Goal: Task Accomplishment & Management: Manage account settings

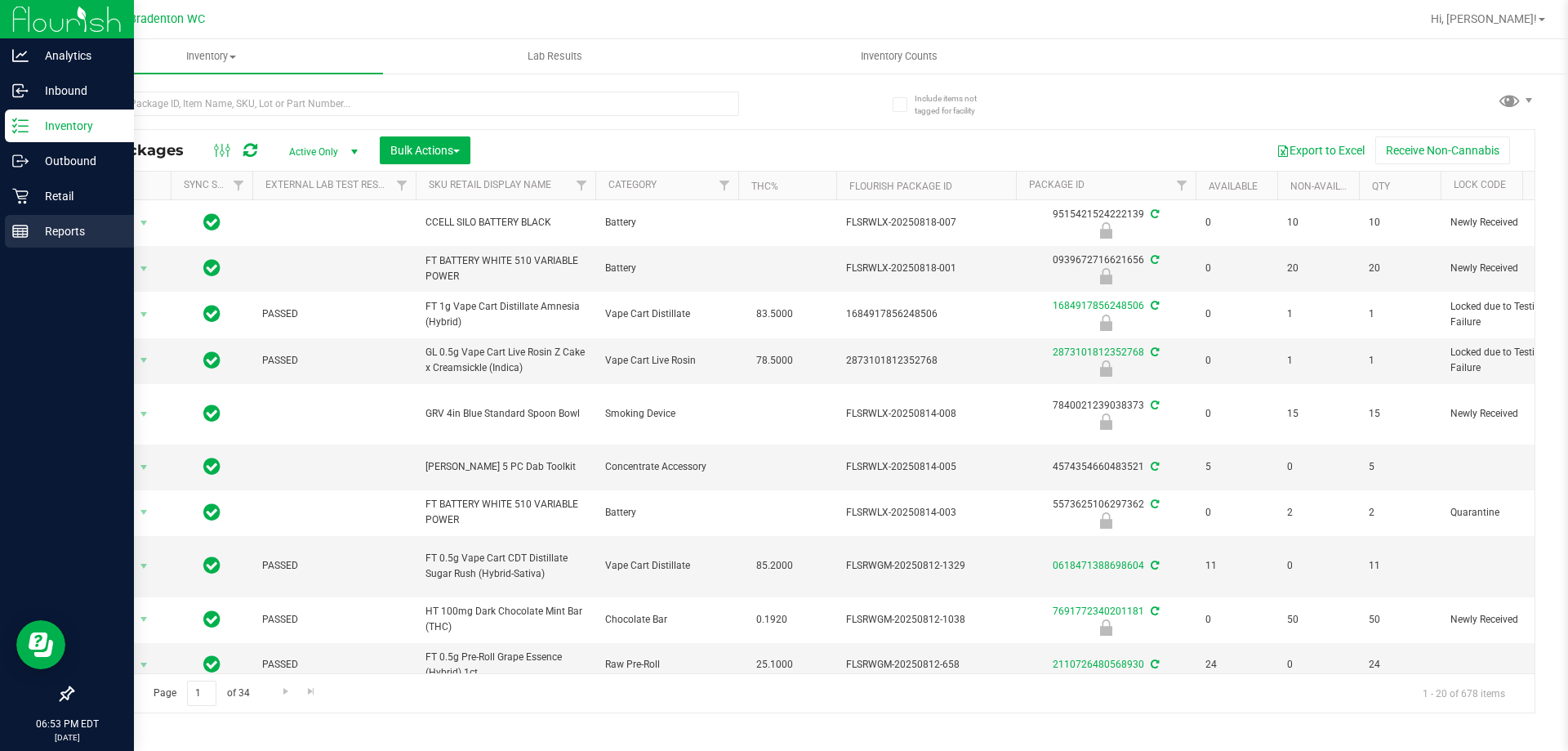
click at [54, 230] on p "Reports" at bounding box center [77, 231] width 98 height 19
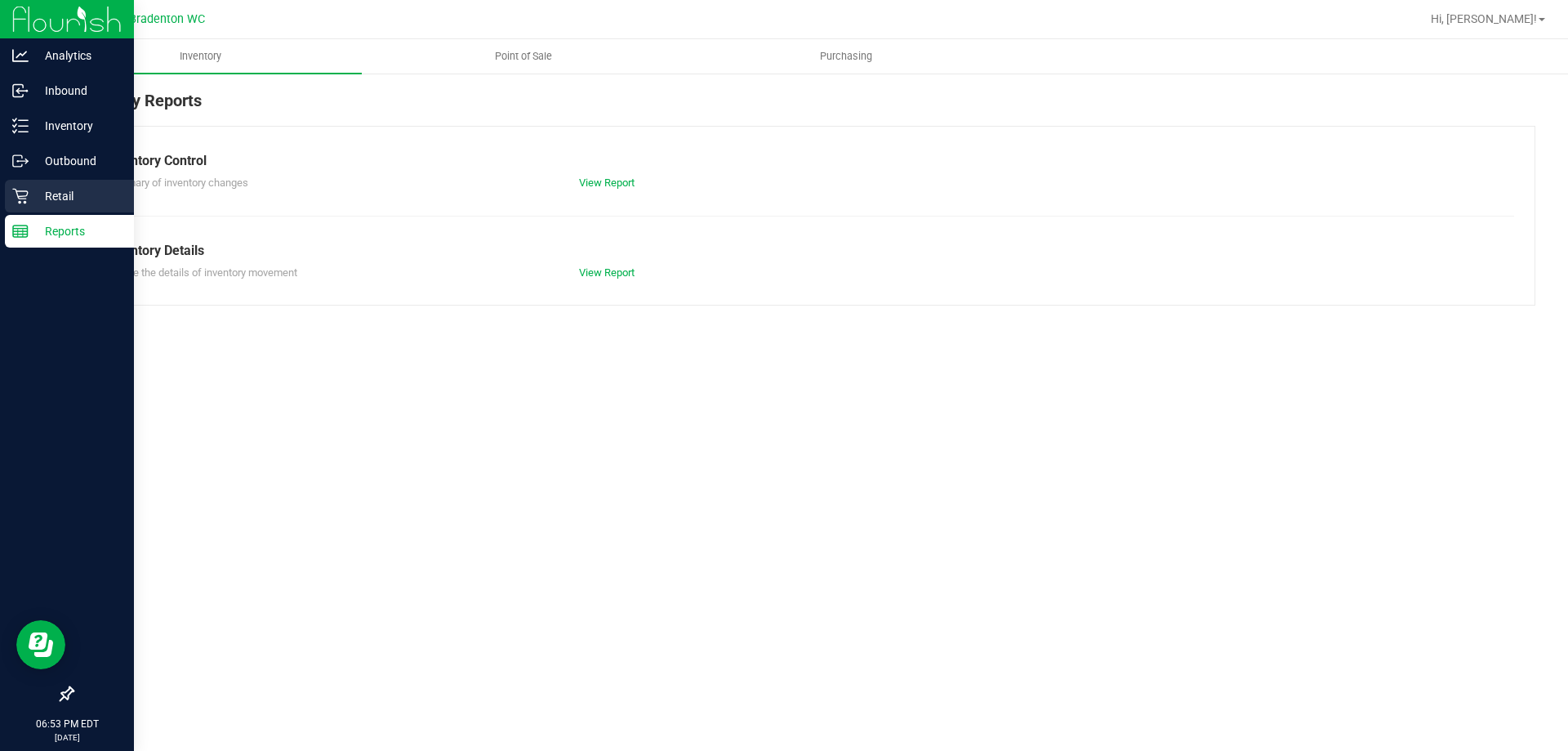
click at [43, 197] on p "Retail" at bounding box center [77, 195] width 98 height 19
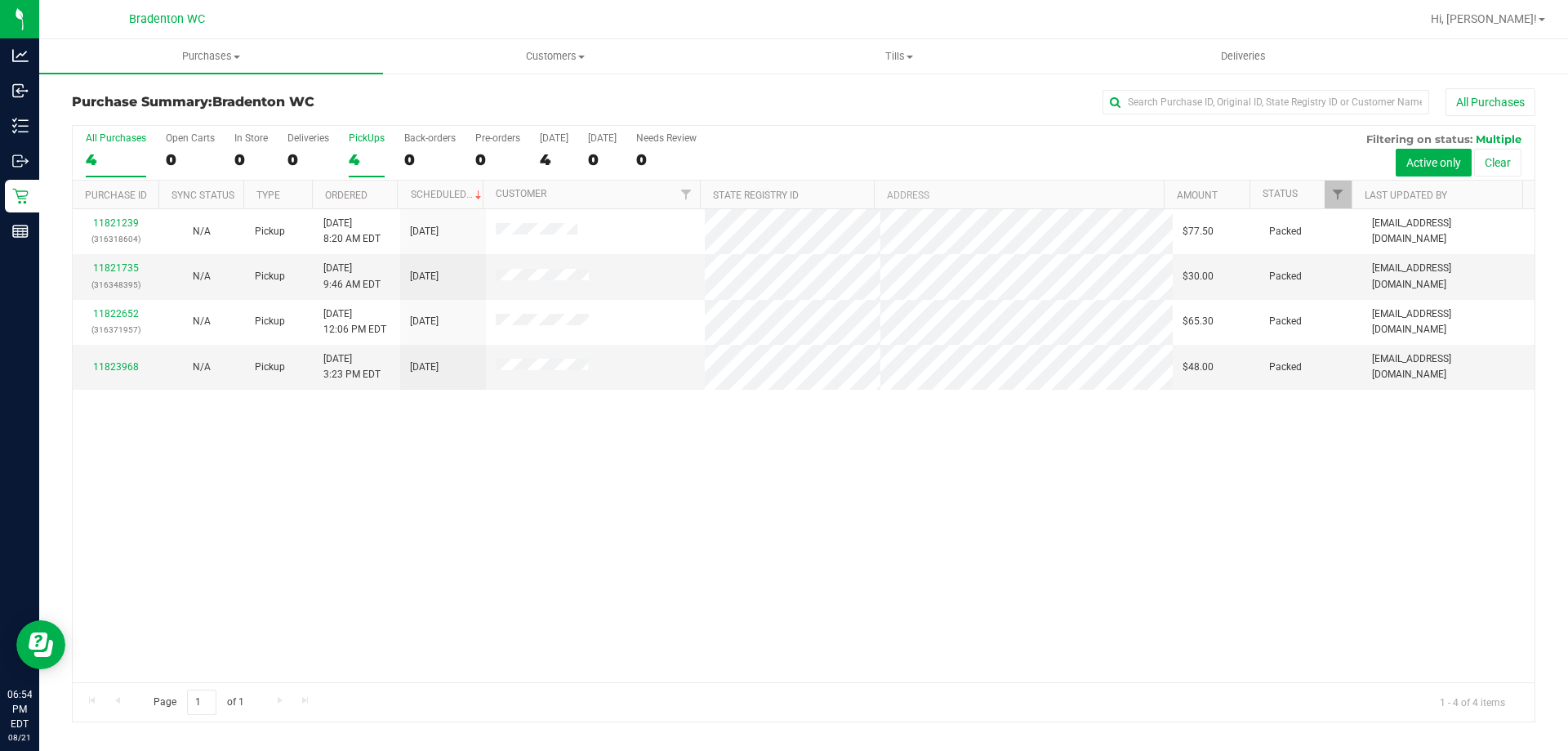
click at [363, 150] on div "4" at bounding box center [366, 159] width 36 height 19
click at [0, 0] on input "PickUps 4" at bounding box center [0, 0] width 0 height 0
click at [117, 359] on link "11825606" at bounding box center [116, 358] width 46 height 11
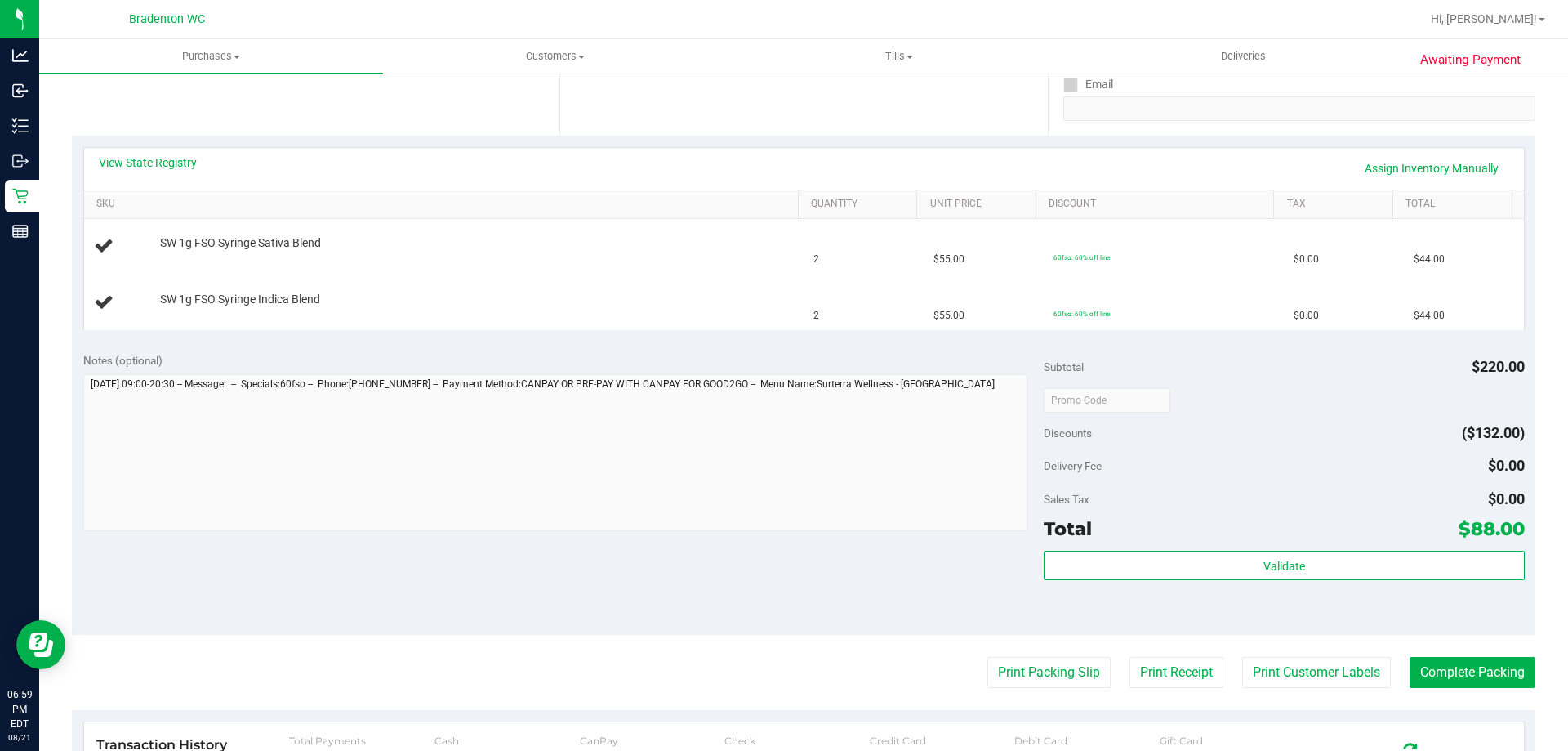
scroll to position [276, 0]
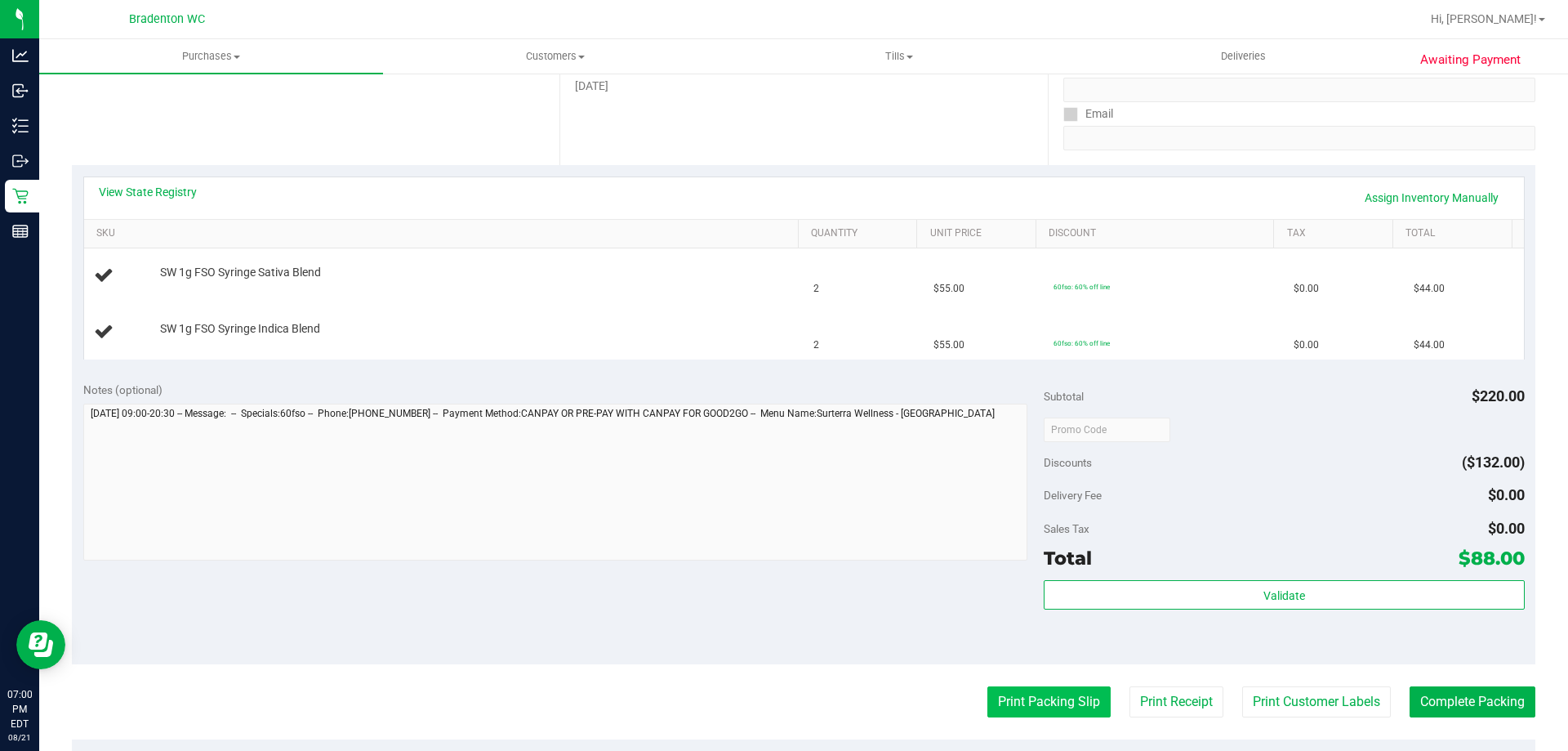
click at [1036, 695] on button "Print Packing Slip" at bounding box center [1048, 702] width 124 height 31
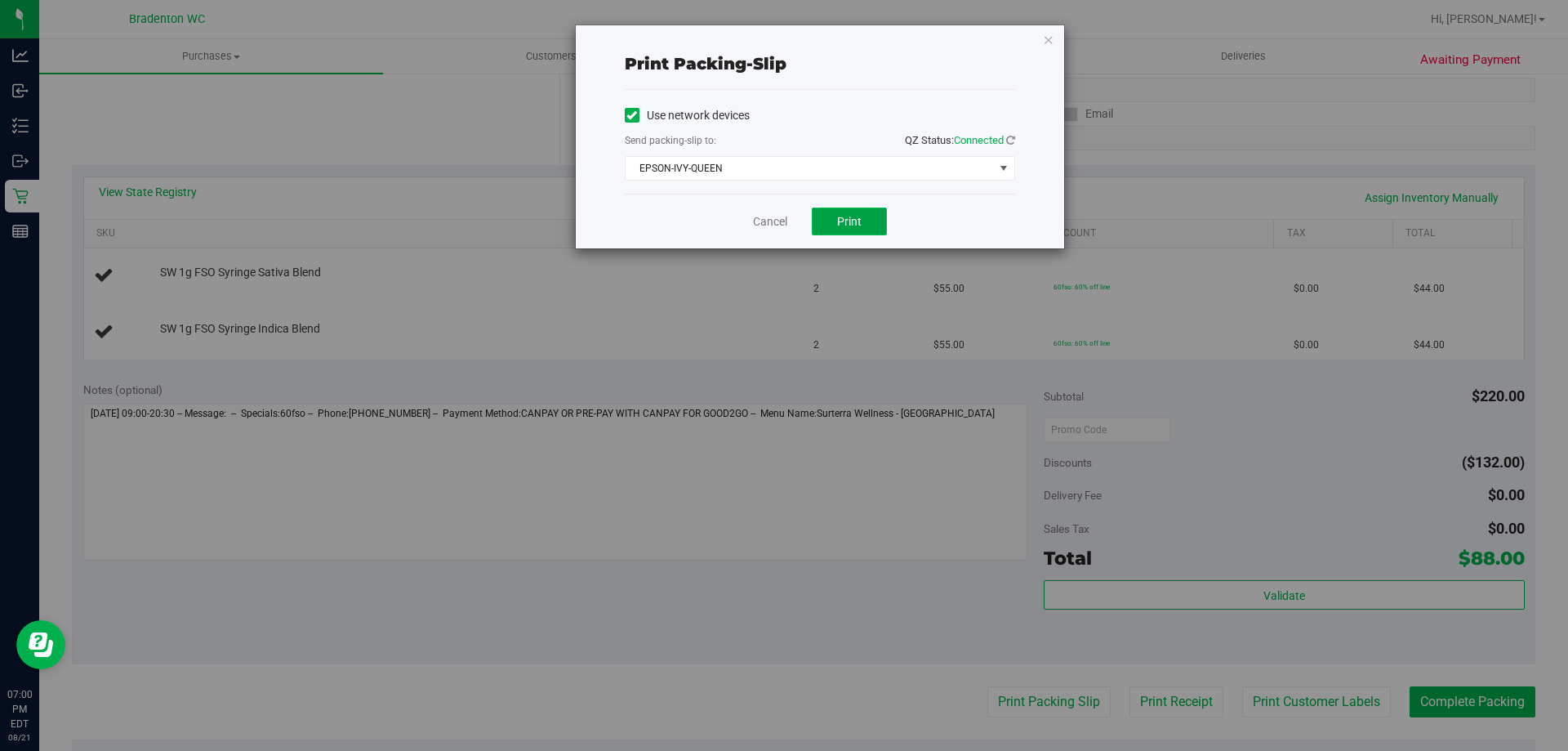
click at [843, 223] on span "Print" at bounding box center [849, 222] width 25 height 13
click at [1049, 47] on icon "button" at bounding box center [1048, 38] width 11 height 19
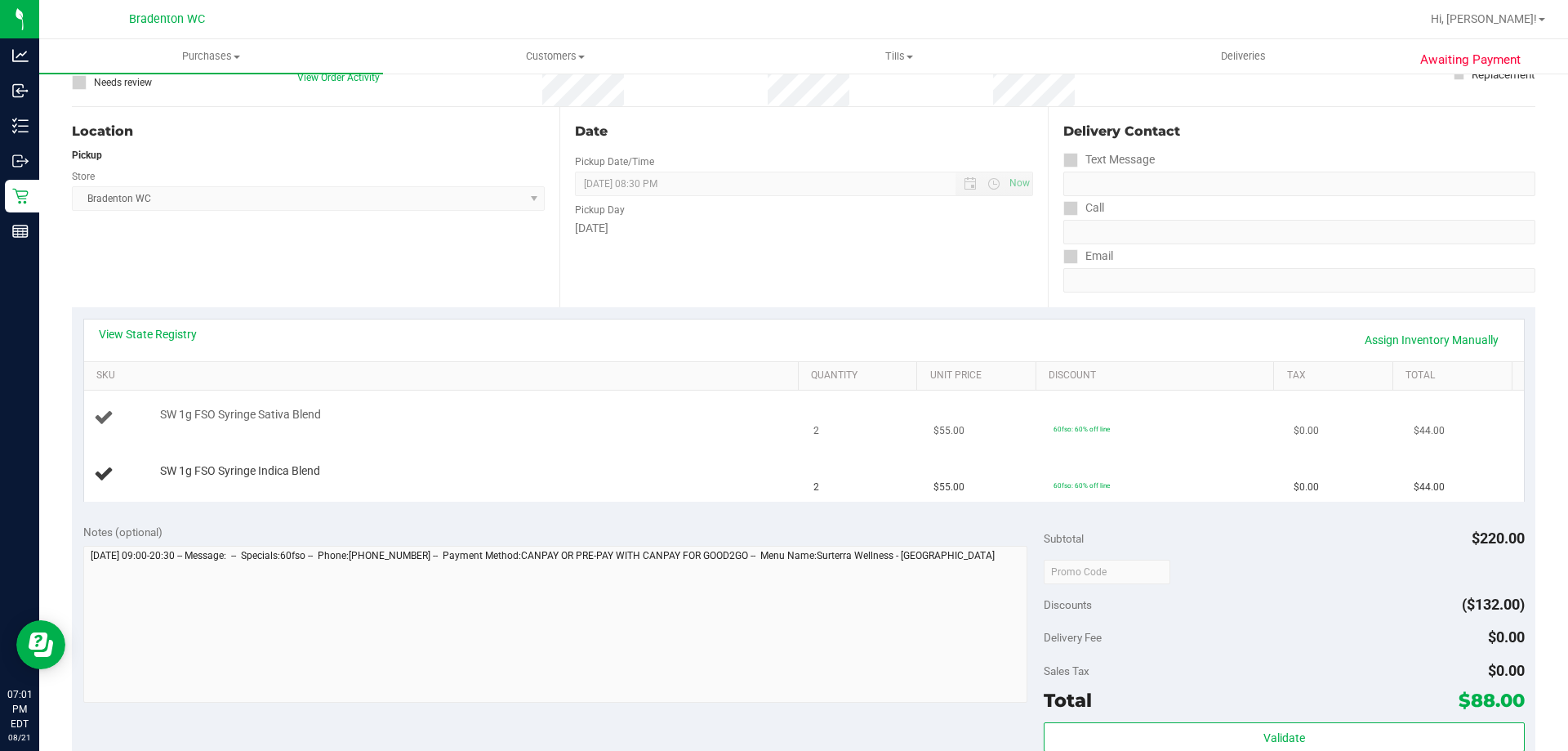
scroll to position [112, 0]
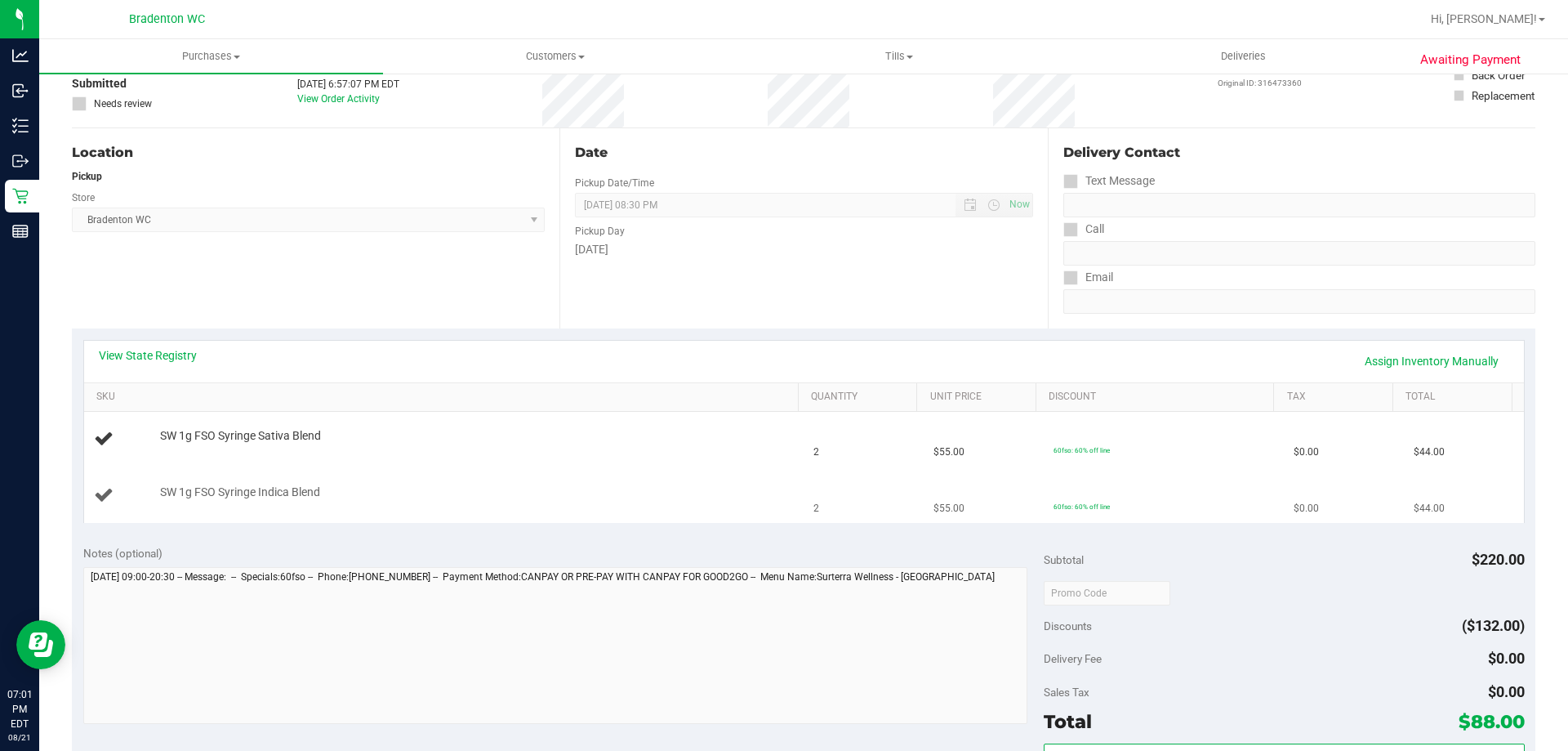
click at [696, 485] on div "SW 1g FSO Syringe Indica Blend" at bounding box center [471, 493] width 639 height 16
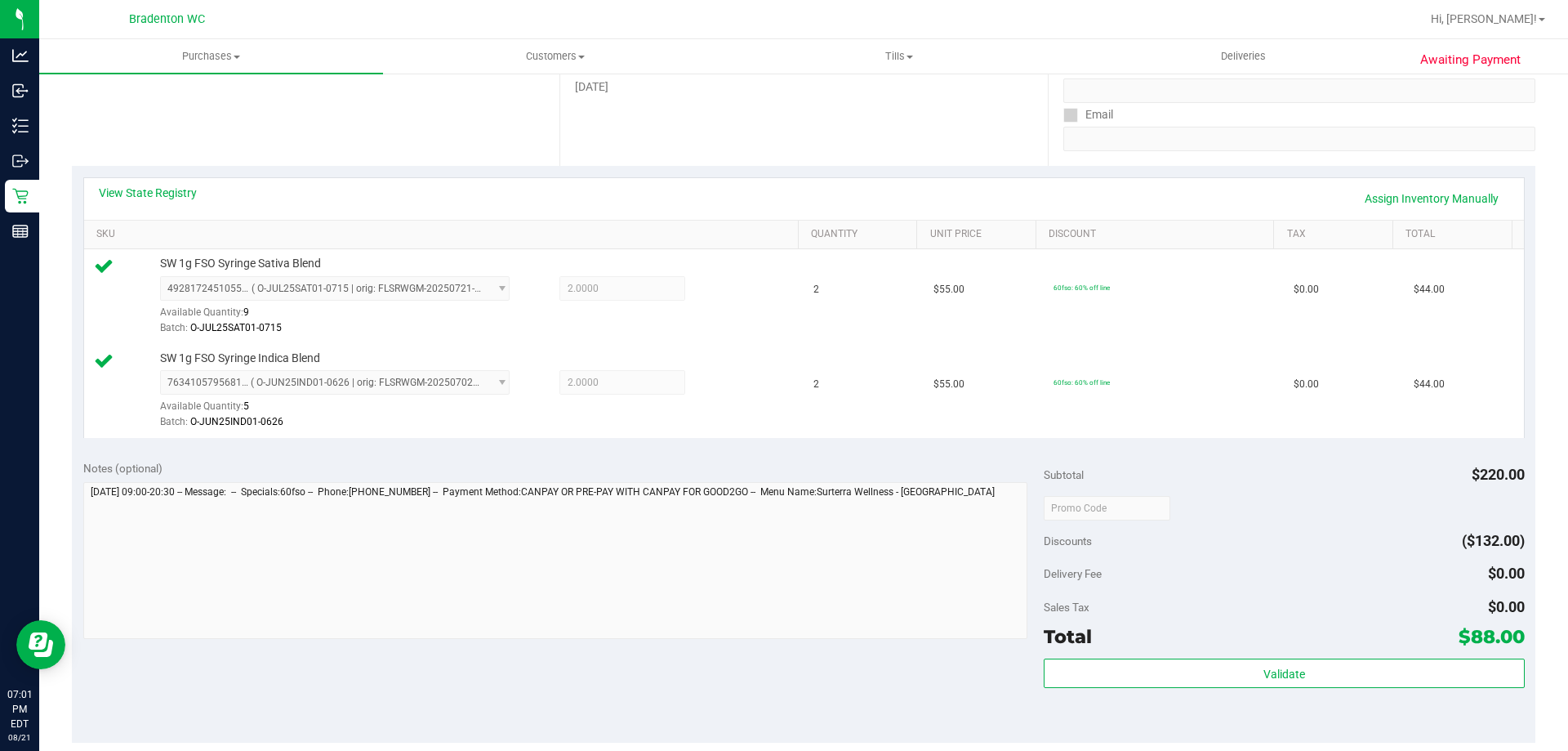
scroll to position [602, 0]
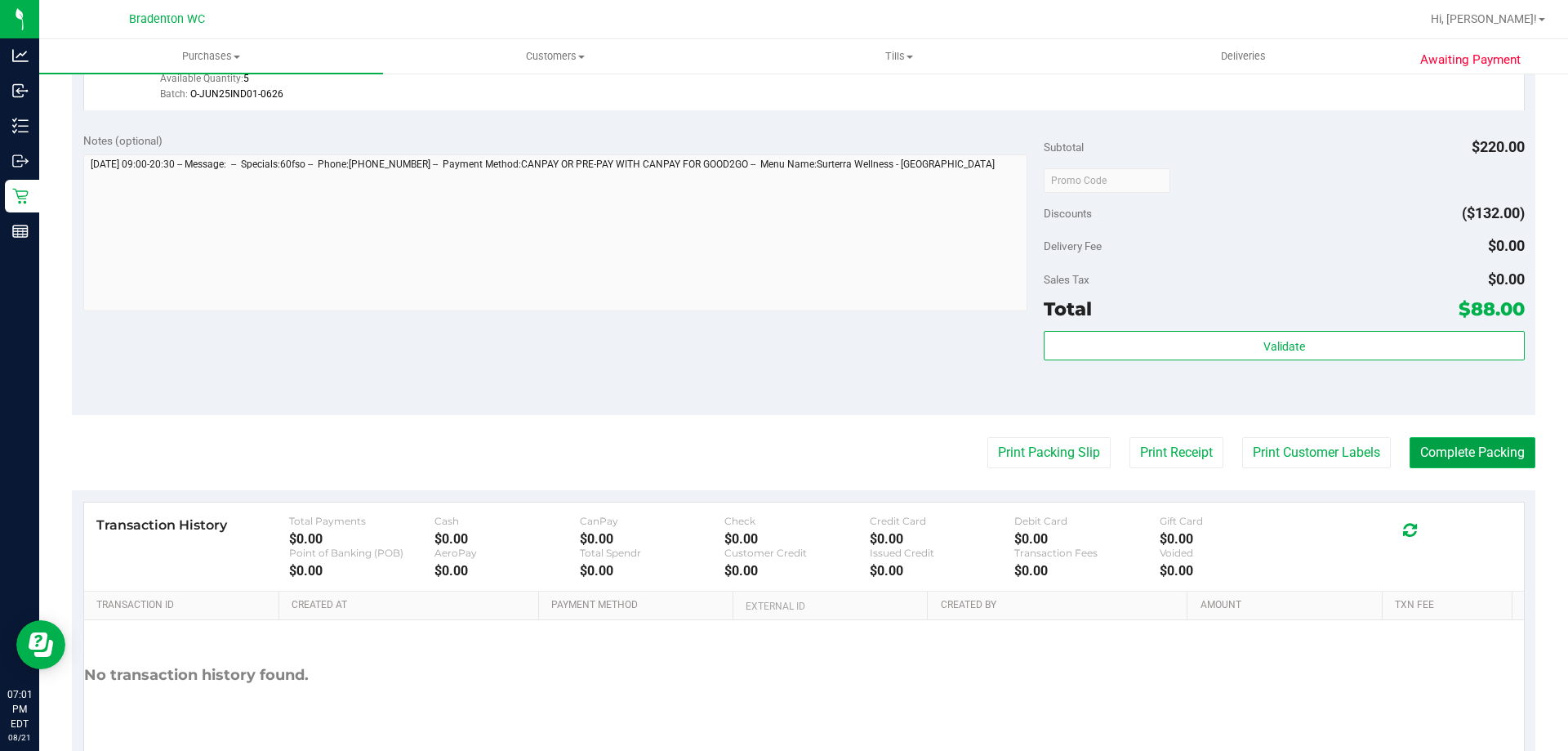
click at [1433, 457] on button "Complete Packing" at bounding box center [1472, 452] width 125 height 31
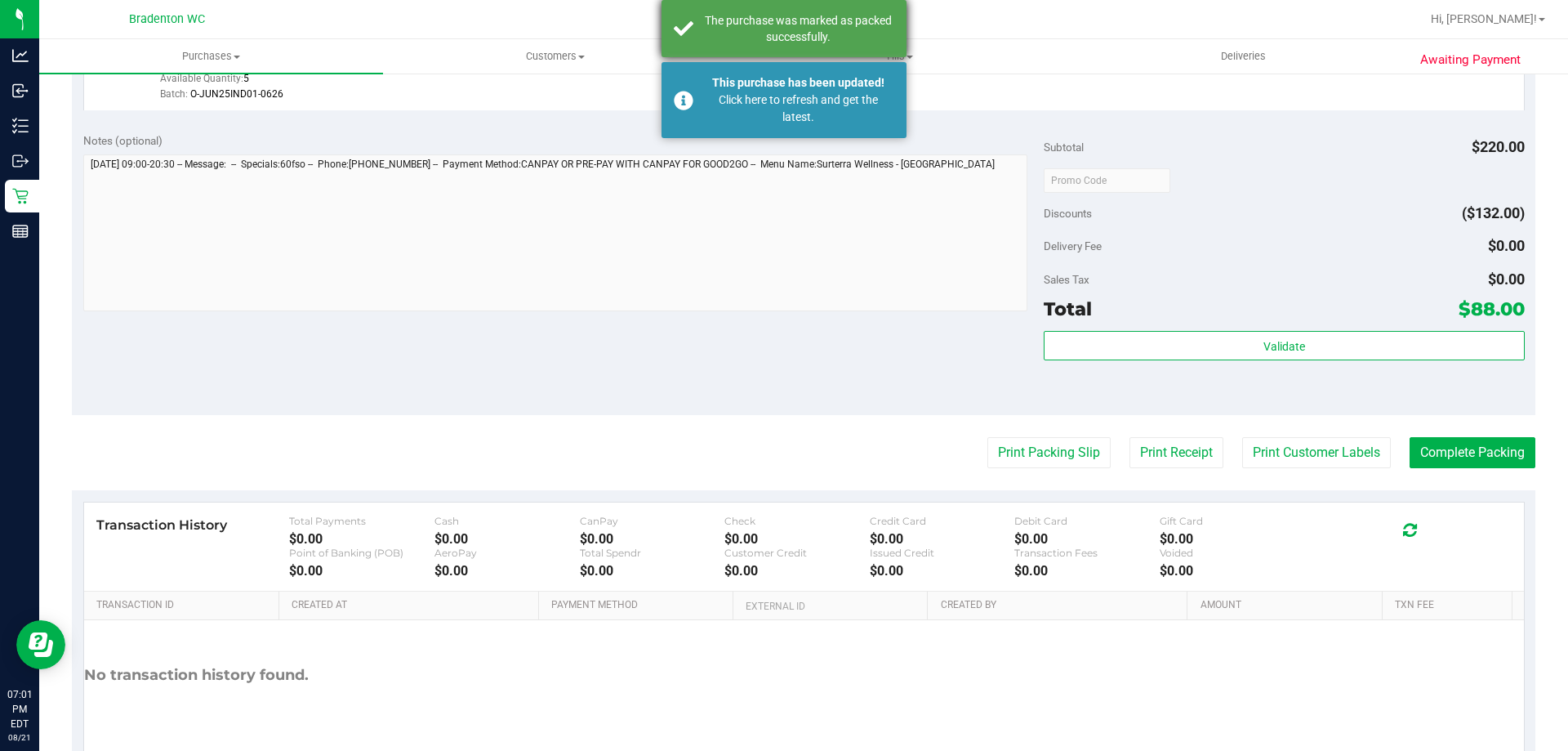
click at [837, 35] on div "The purchase was marked as packed successfully." at bounding box center [798, 28] width 192 height 33
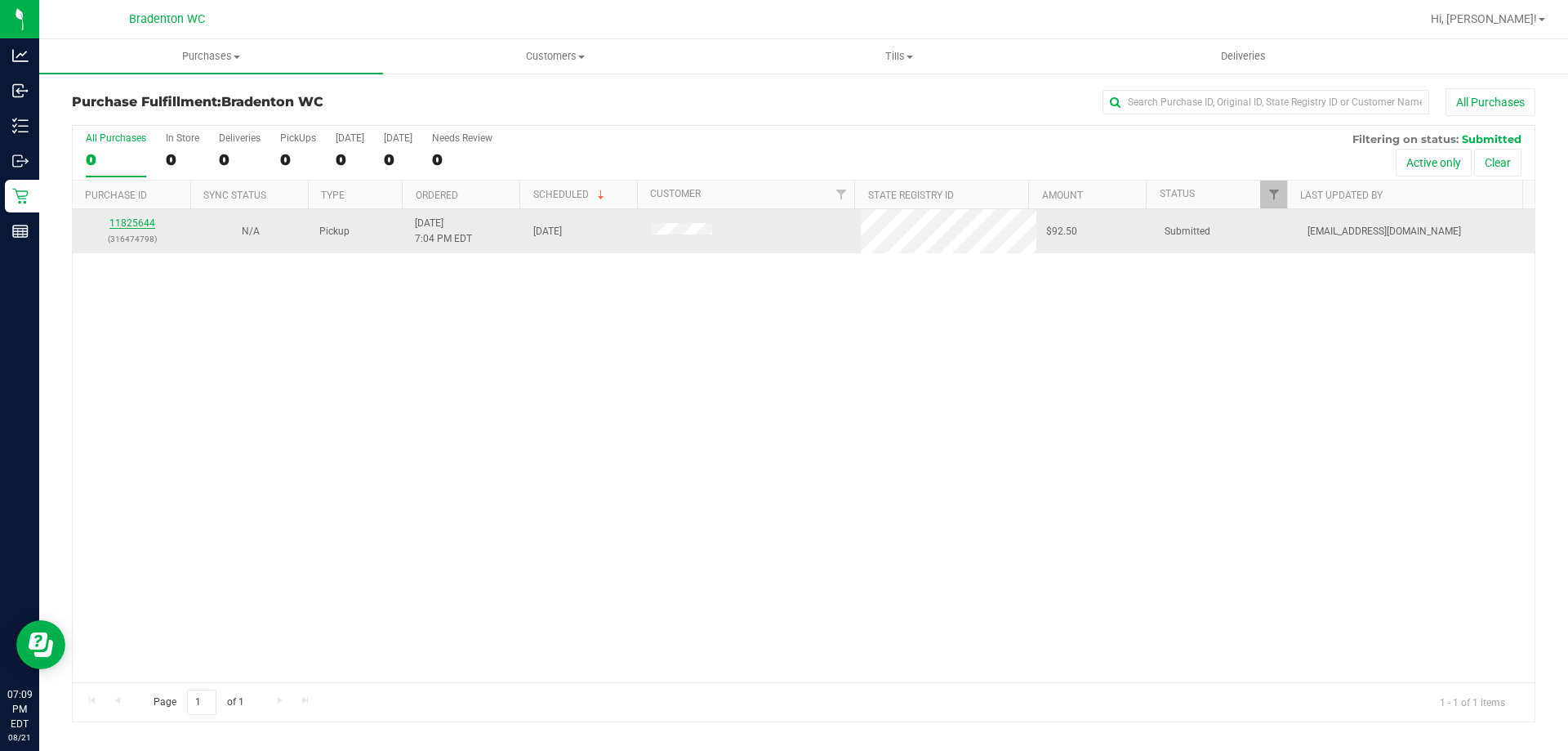
click at [129, 226] on link "11825644" at bounding box center [133, 223] width 46 height 11
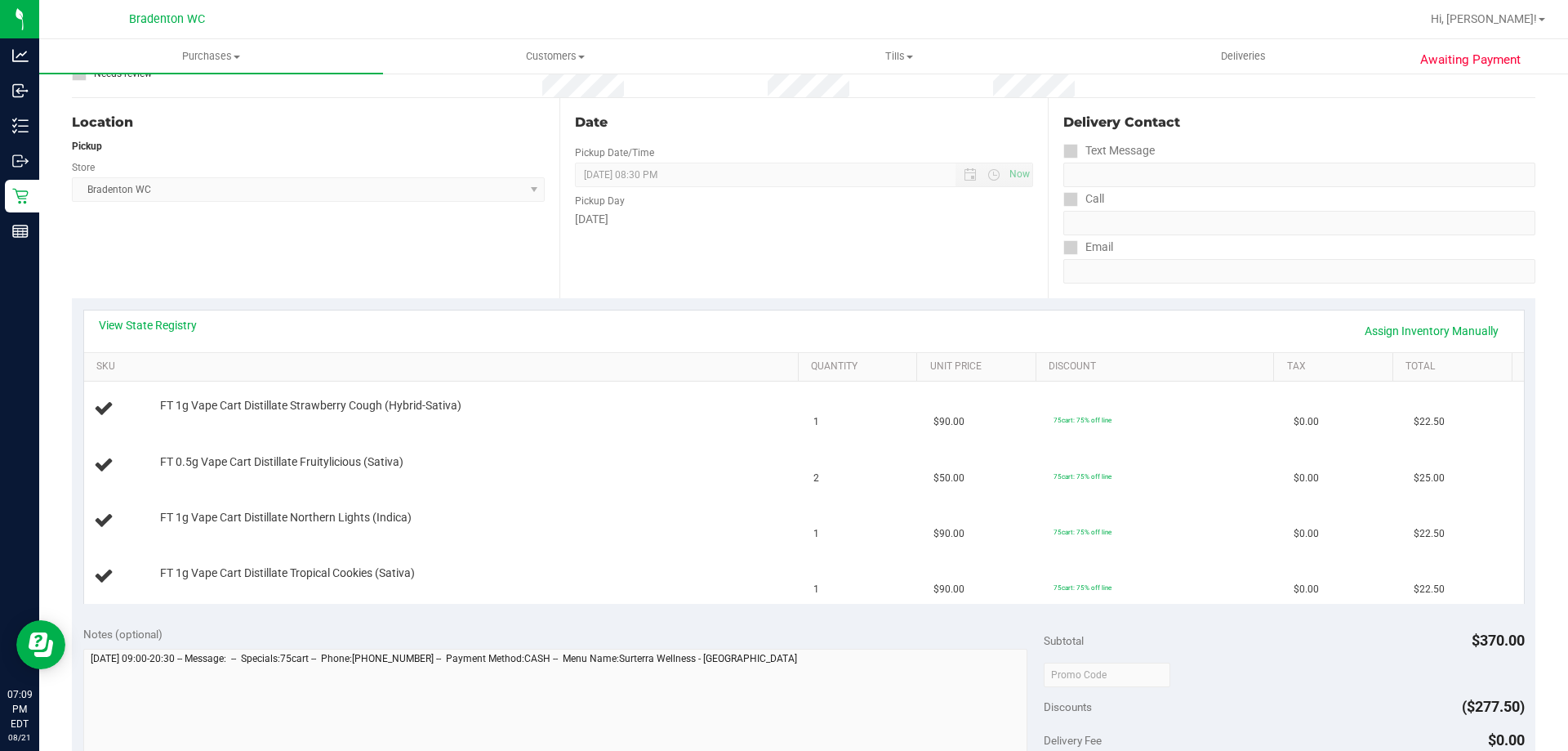
scroll to position [387, 0]
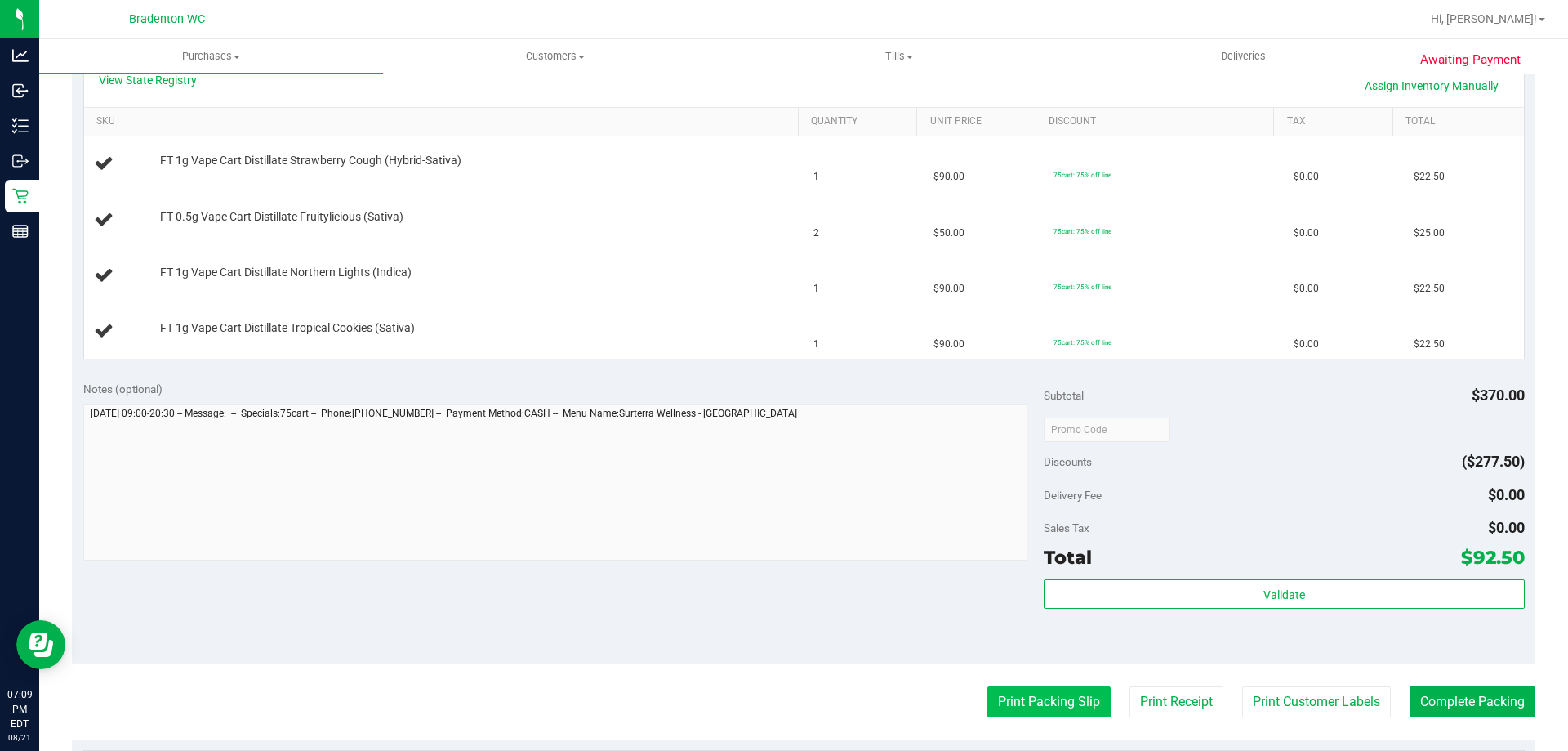
click at [1044, 700] on button "Print Packing Slip" at bounding box center [1048, 702] width 124 height 31
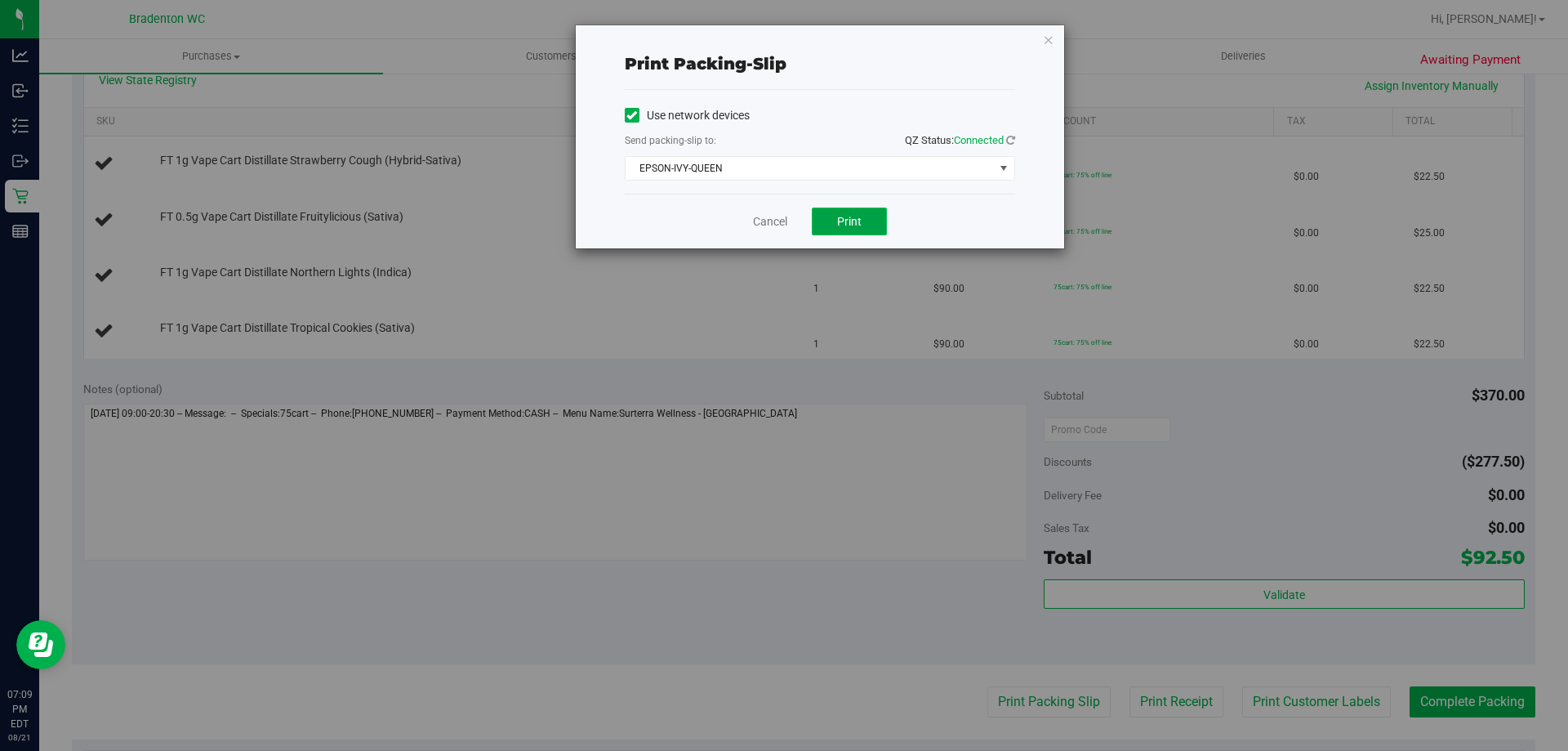
click at [849, 218] on span "Print" at bounding box center [849, 222] width 25 height 13
click at [1047, 41] on icon "button" at bounding box center [1048, 38] width 11 height 19
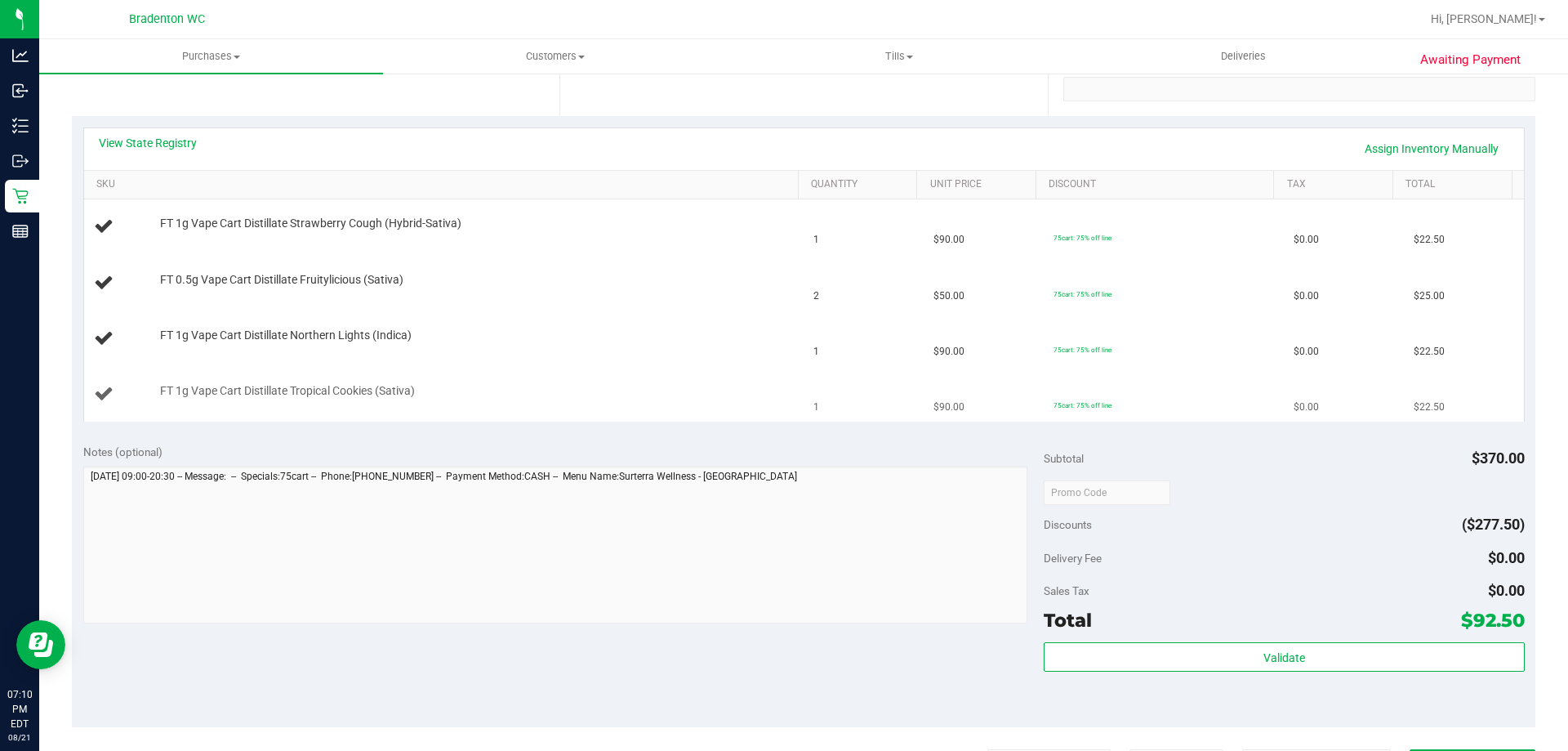
scroll to position [306, 0]
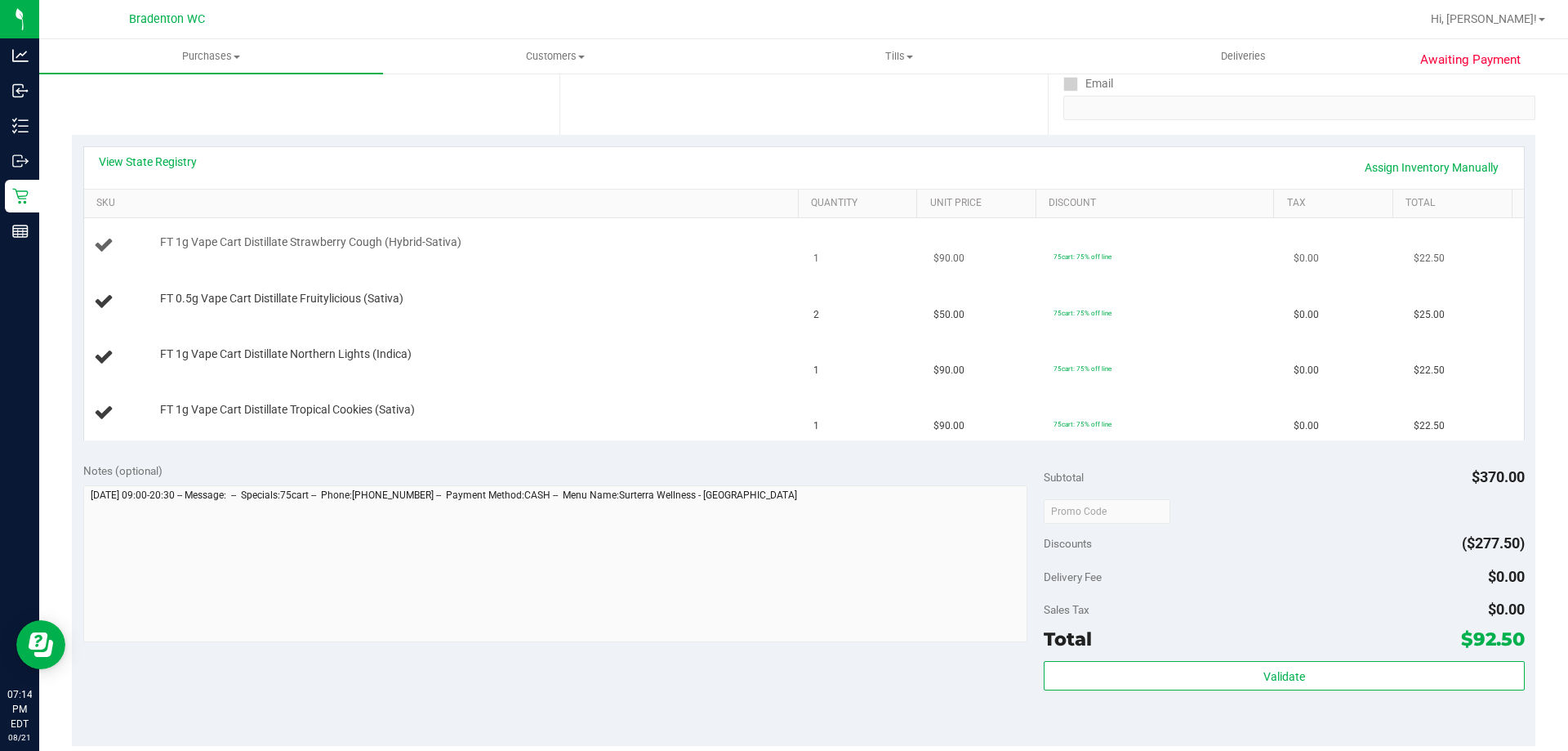
click at [633, 269] on td "FT 1g Vape Cart Distillate Strawberry Cough (Hybrid-Sativa)" at bounding box center [444, 245] width 720 height 56
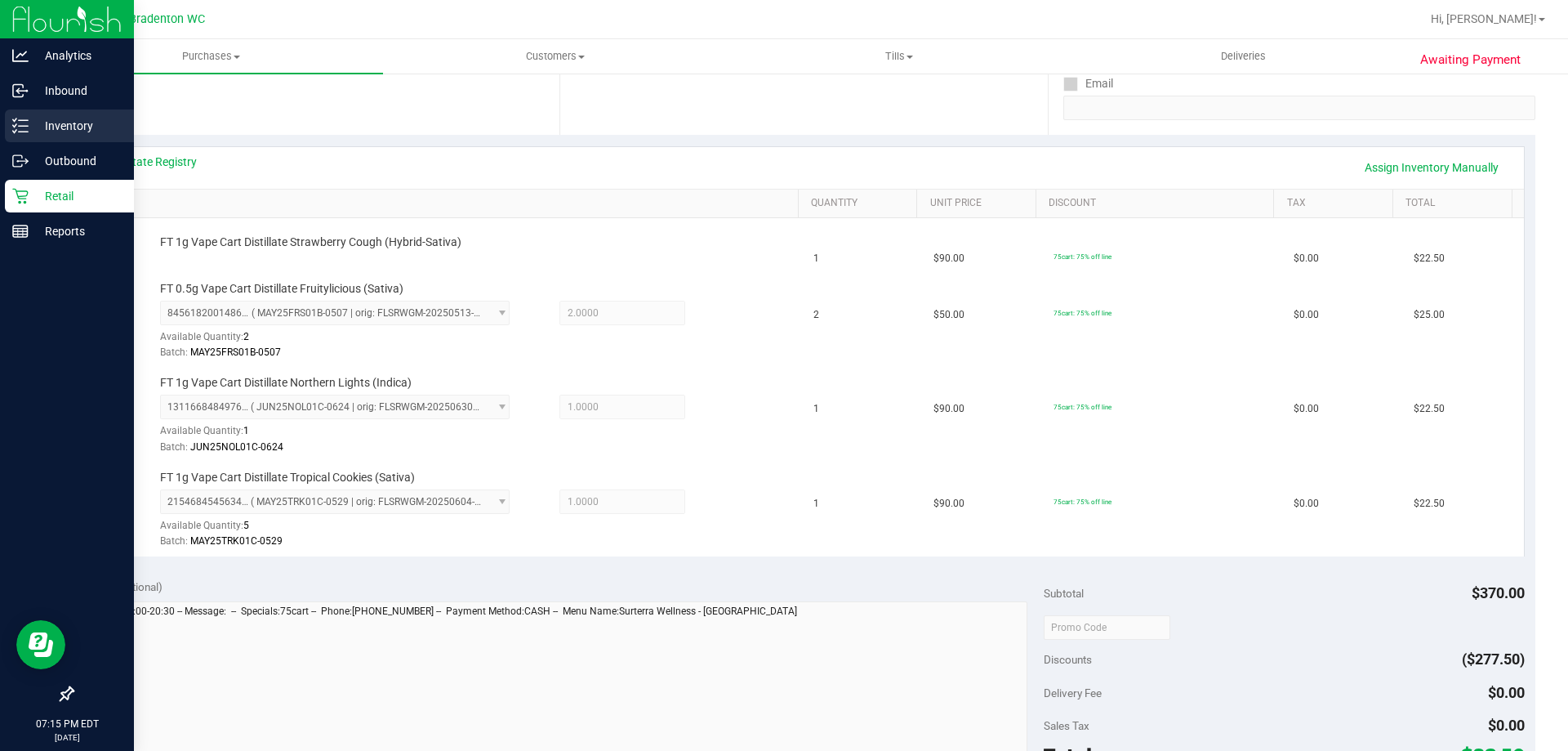
click at [35, 114] on div "Inventory" at bounding box center [69, 126] width 129 height 33
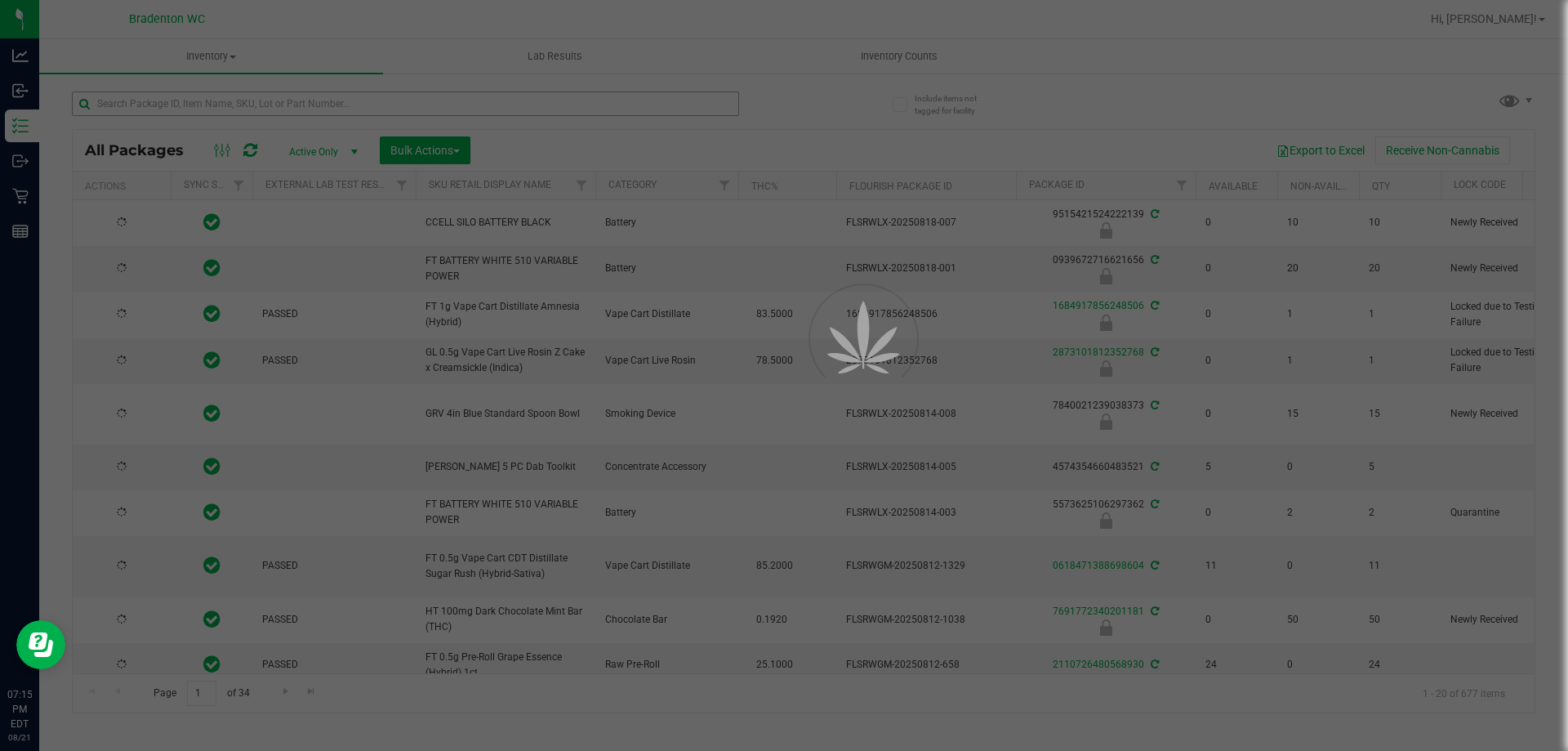
click at [256, 91] on div at bounding box center [784, 376] width 1568 height 751
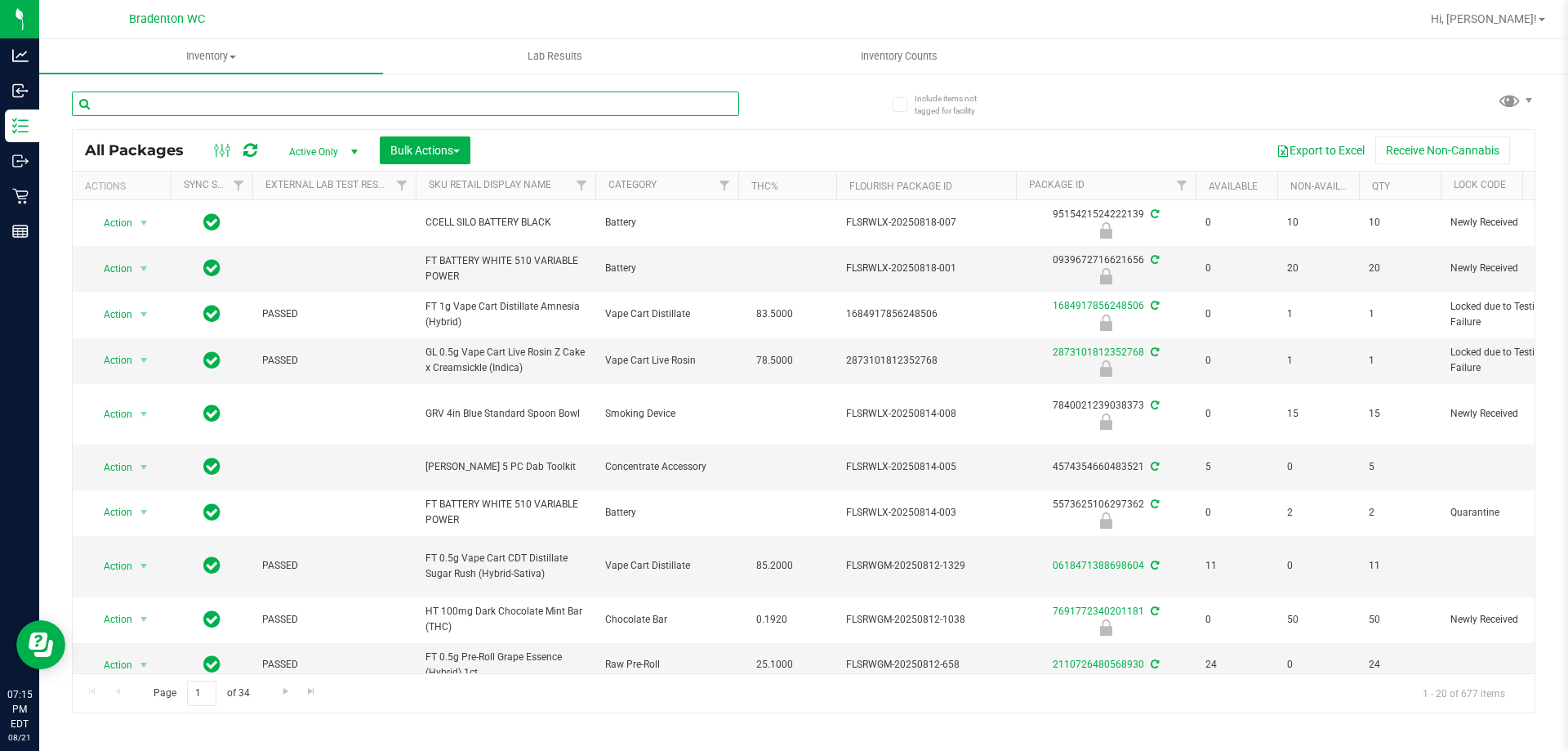
click at [254, 103] on input "text" at bounding box center [405, 103] width 667 height 25
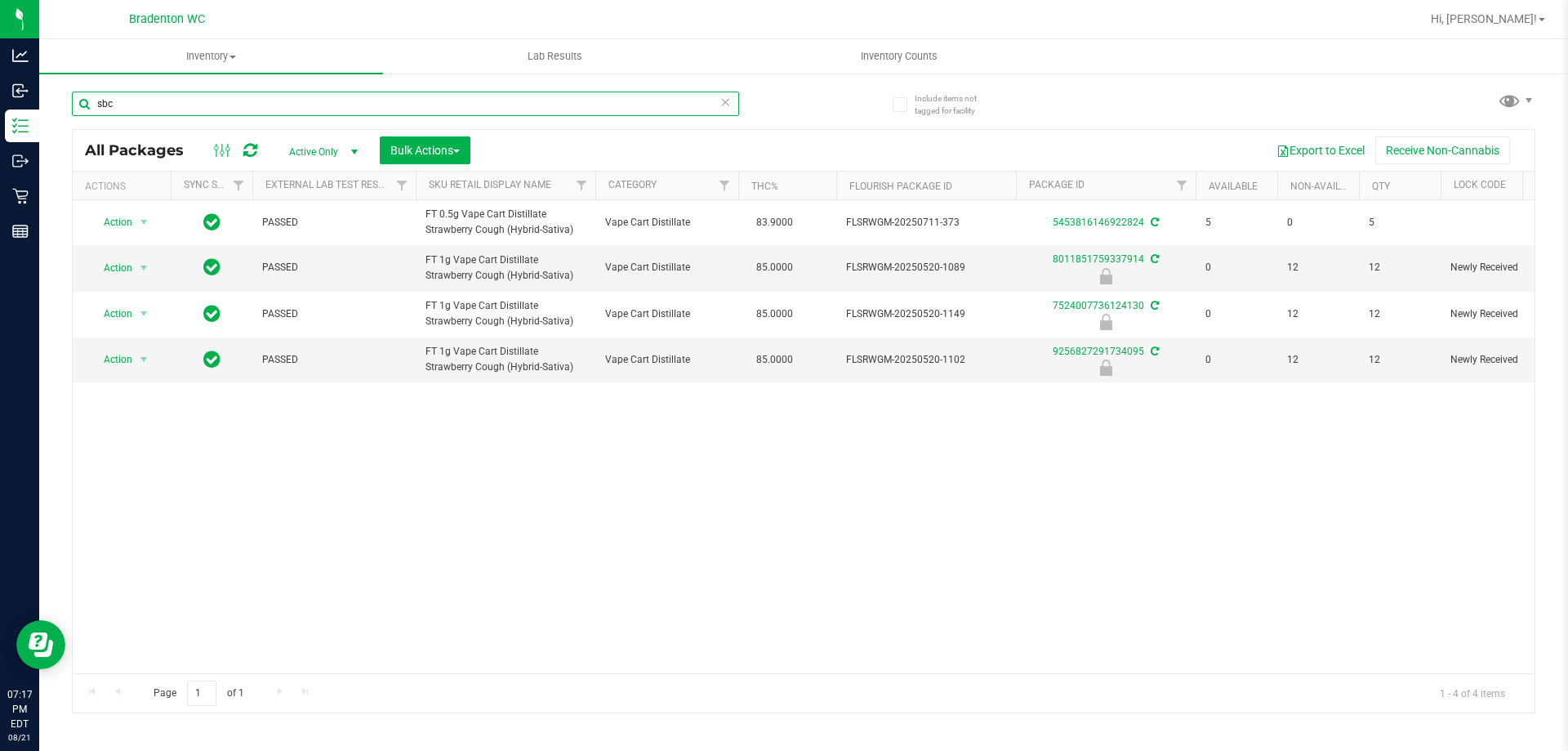
click at [633, 94] on input "sbc" at bounding box center [405, 103] width 667 height 25
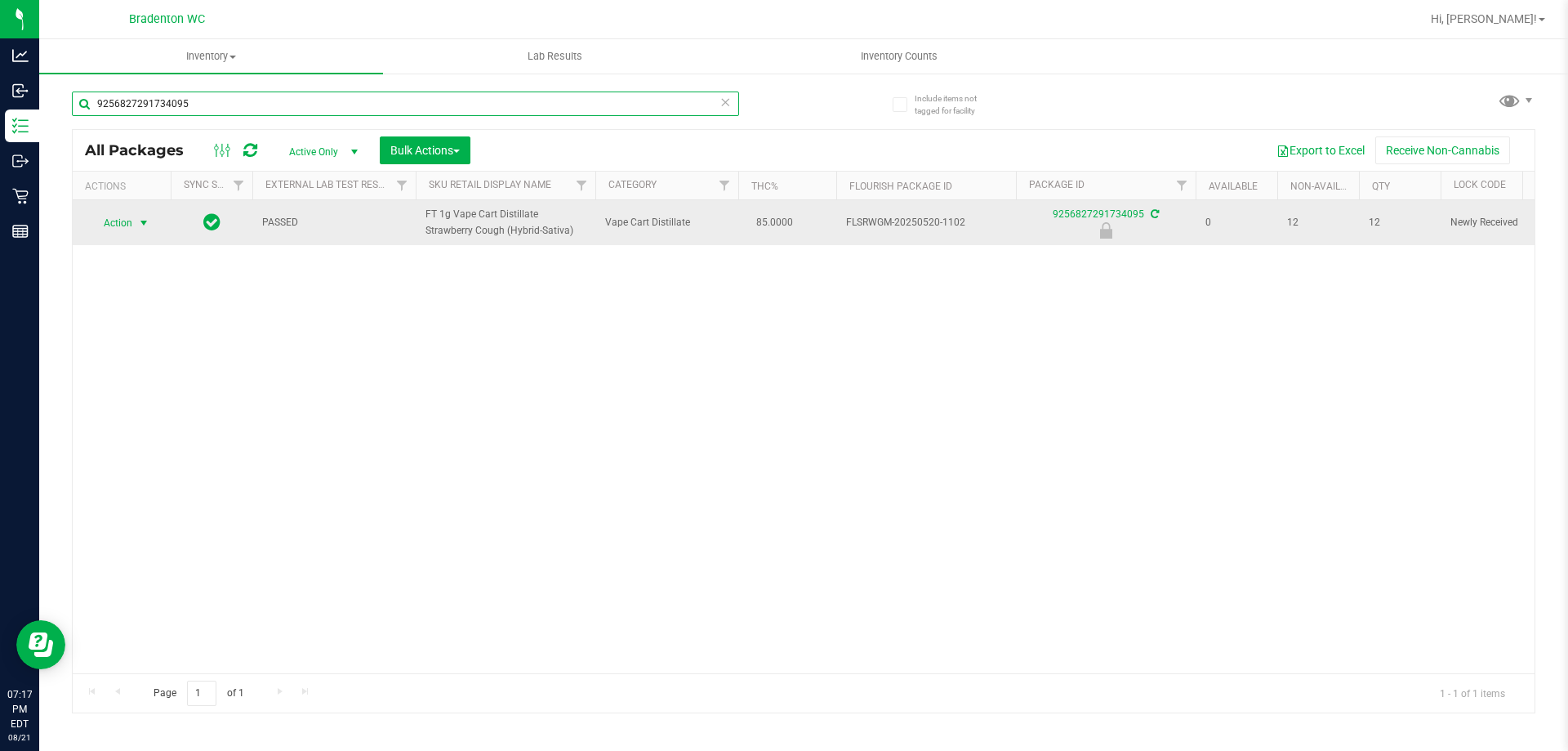
type input "9256827291734095"
click at [142, 218] on span "select" at bounding box center [144, 223] width 13 height 13
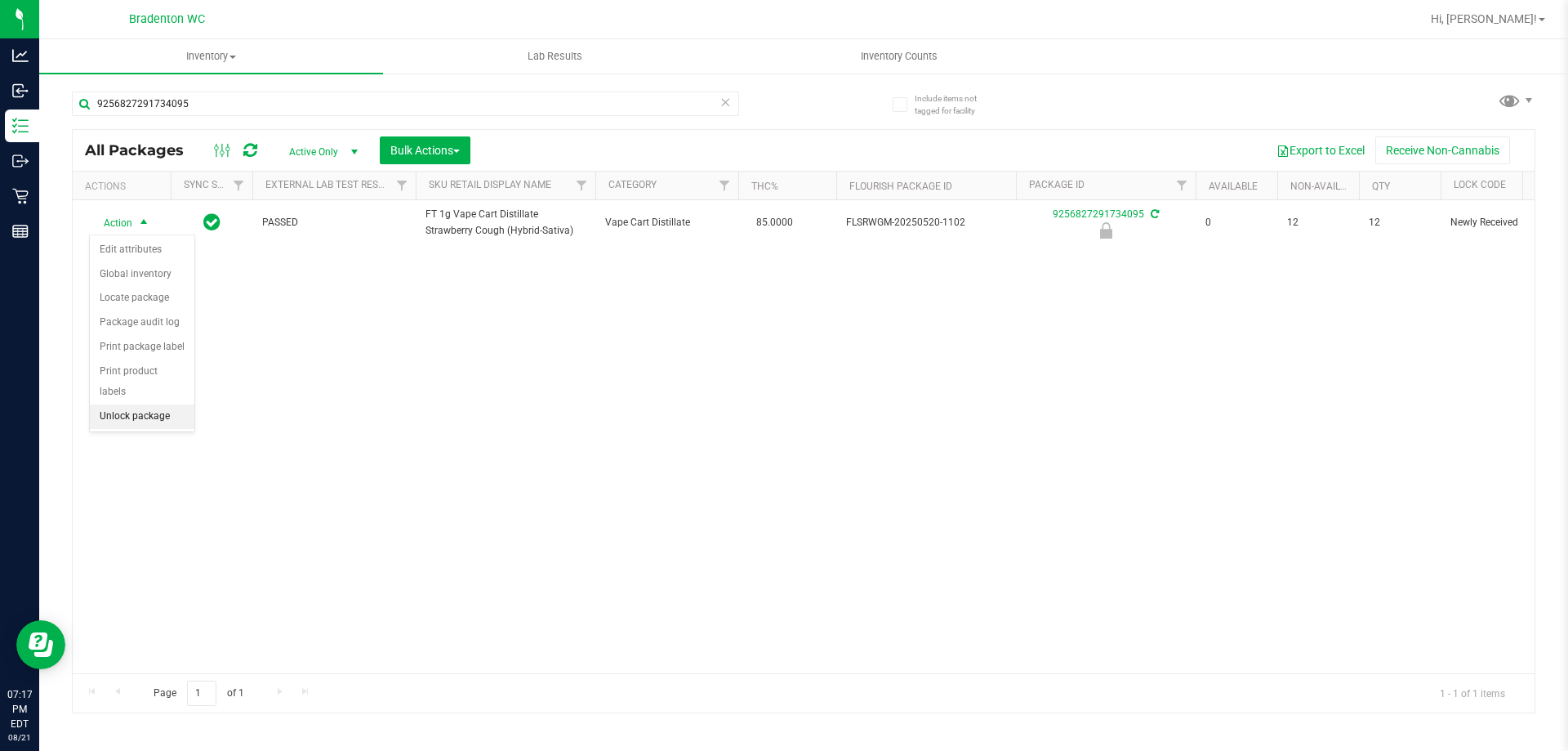
click at [140, 405] on li "Unlock package" at bounding box center [142, 417] width 104 height 25
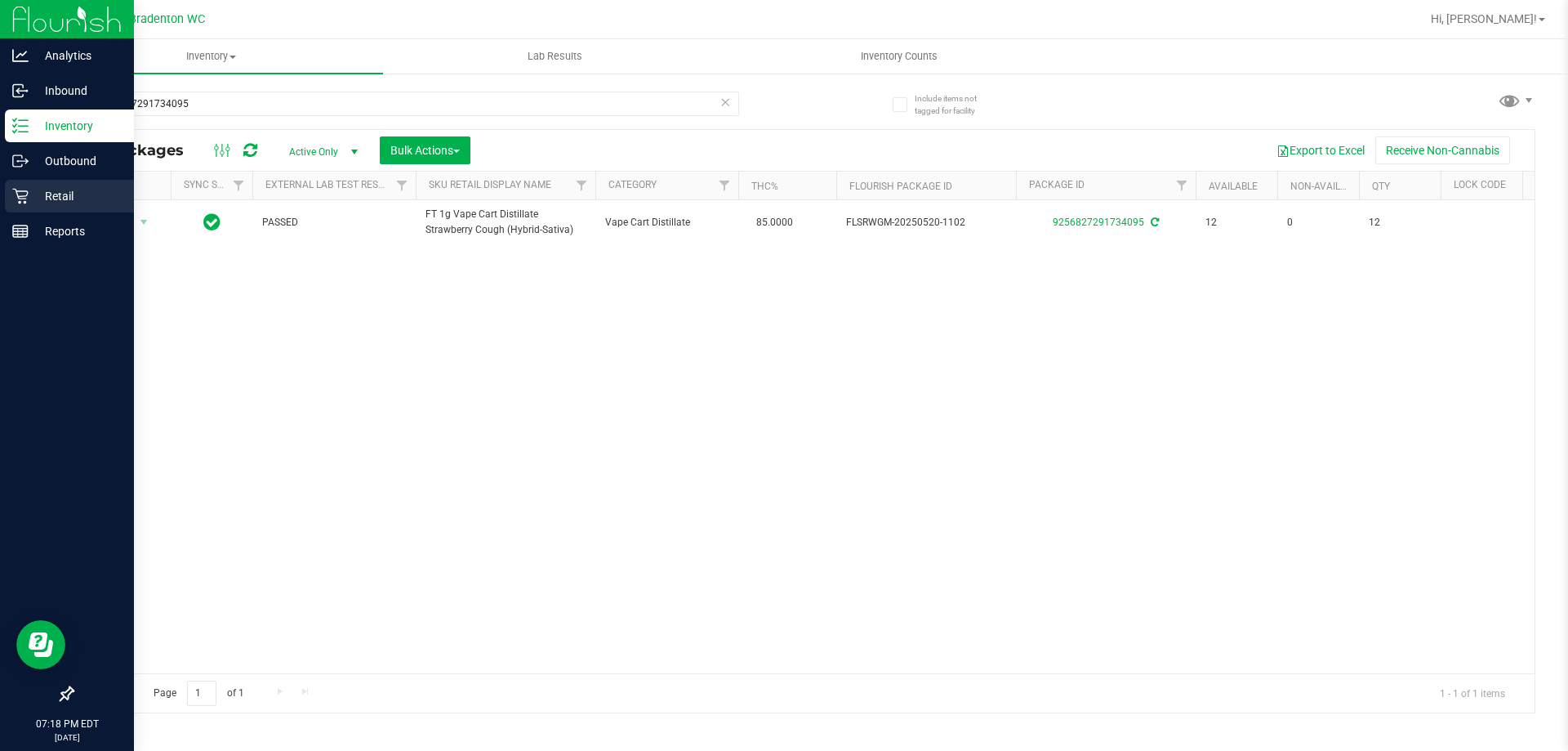
click at [26, 190] on icon at bounding box center [20, 196] width 16 height 16
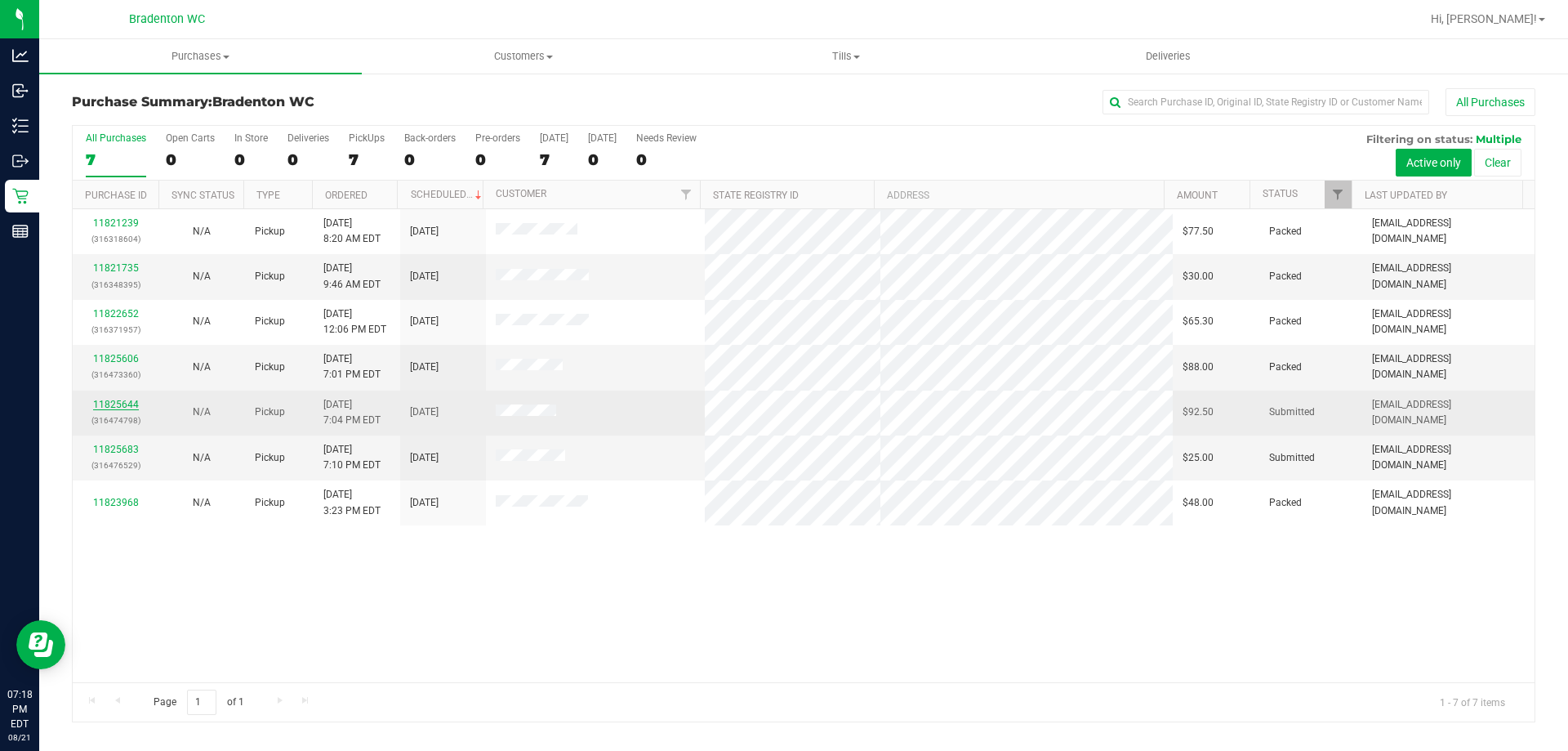
click at [106, 405] on link "11825644" at bounding box center [116, 404] width 46 height 11
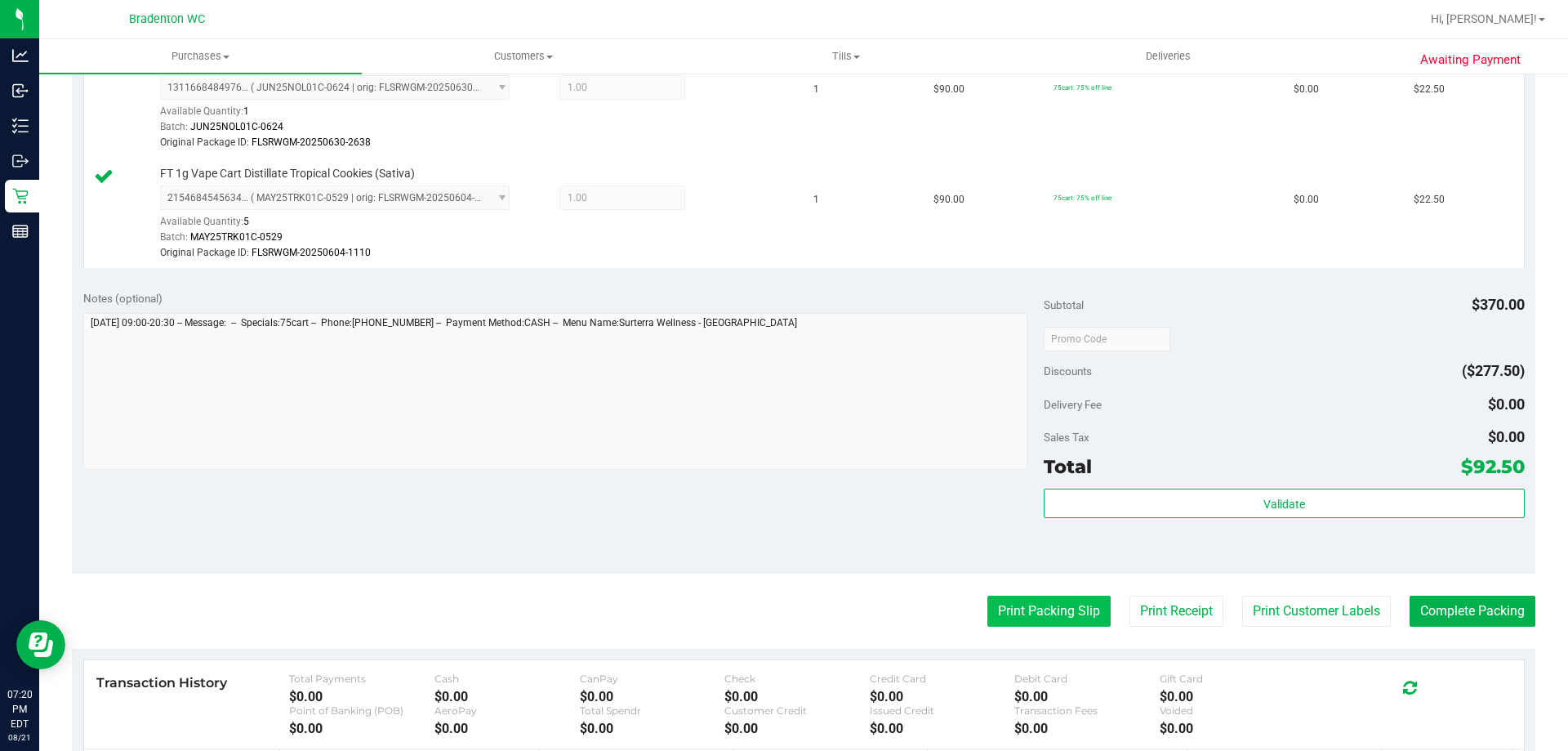
scroll to position [817, 0]
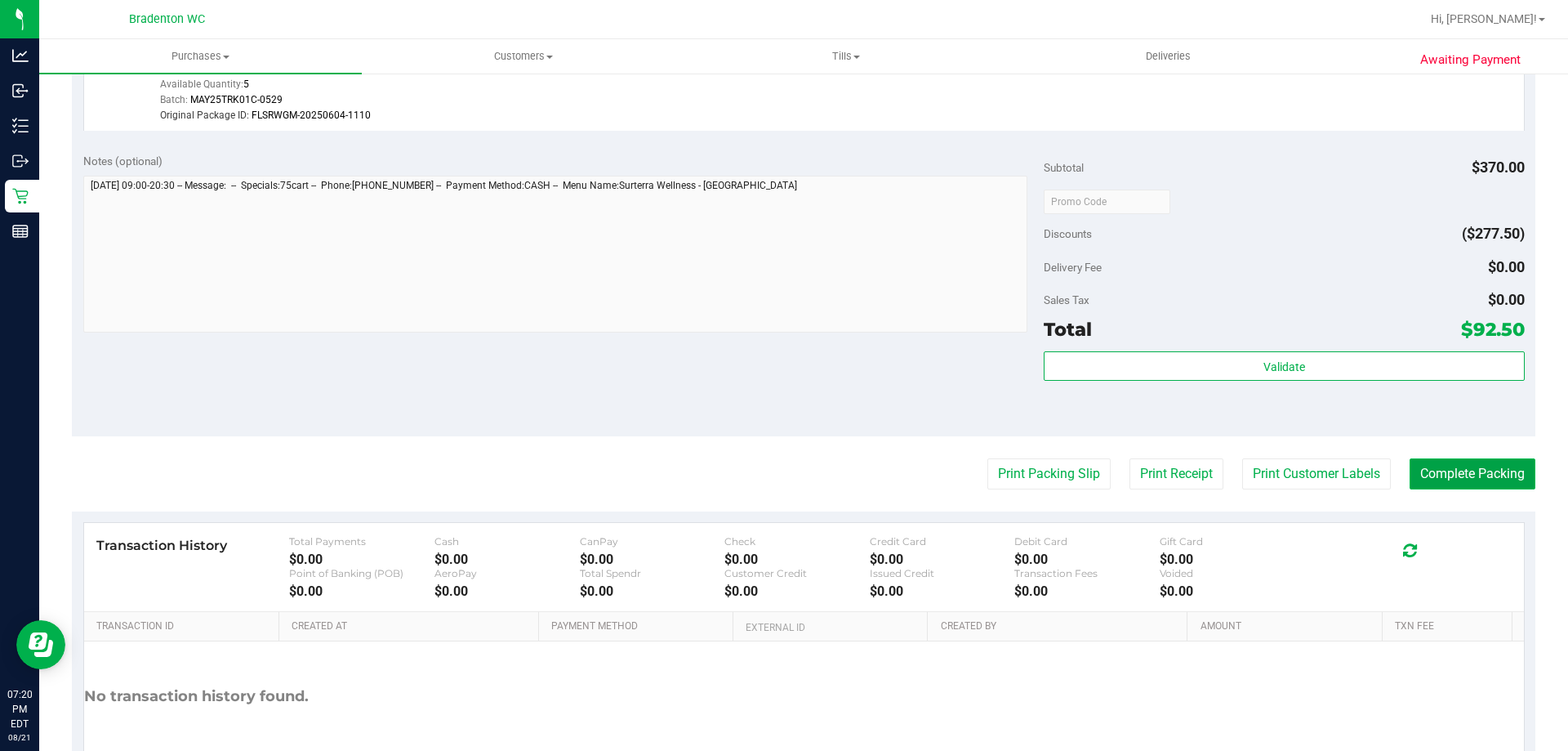
click at [1482, 473] on button "Complete Packing" at bounding box center [1472, 473] width 125 height 31
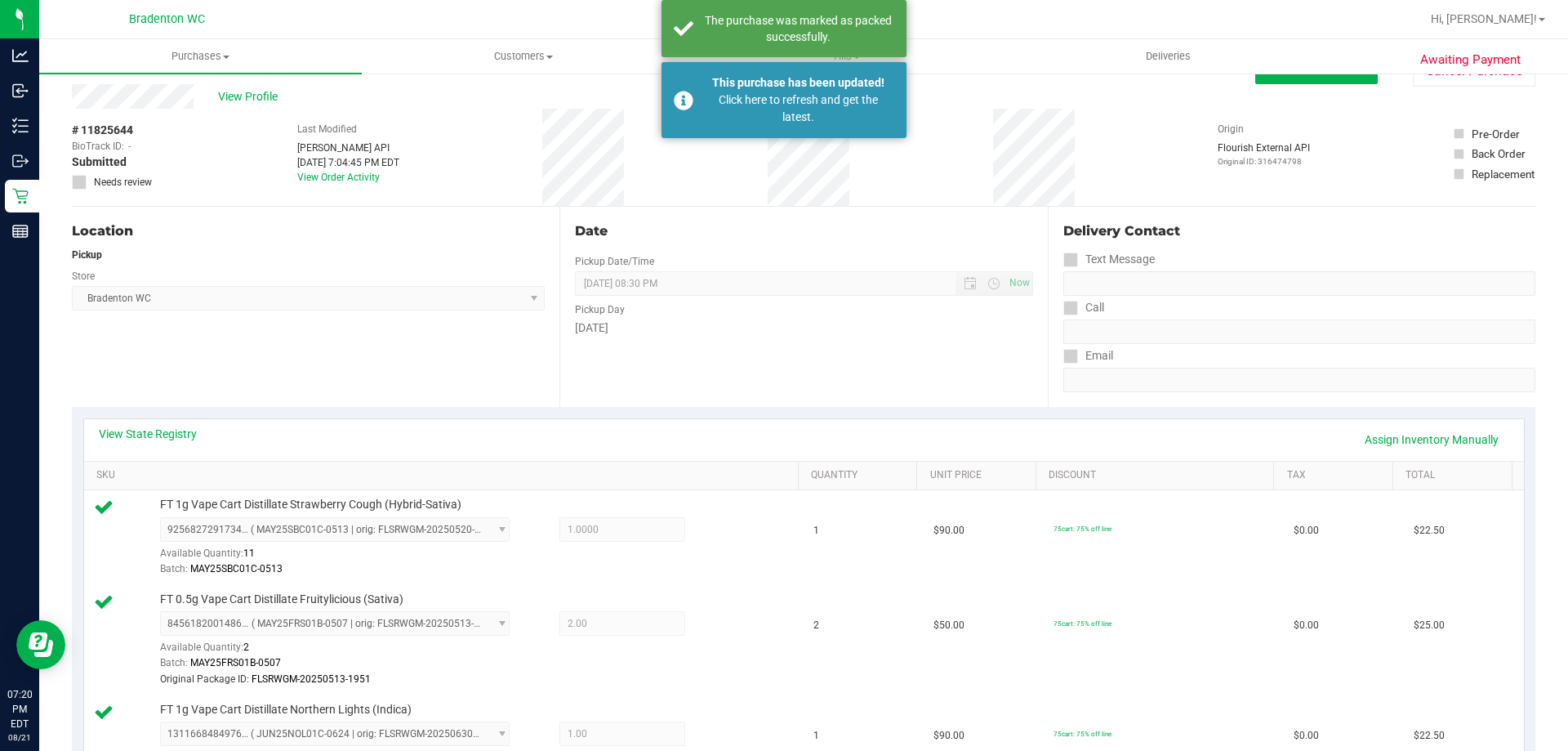
scroll to position [0, 0]
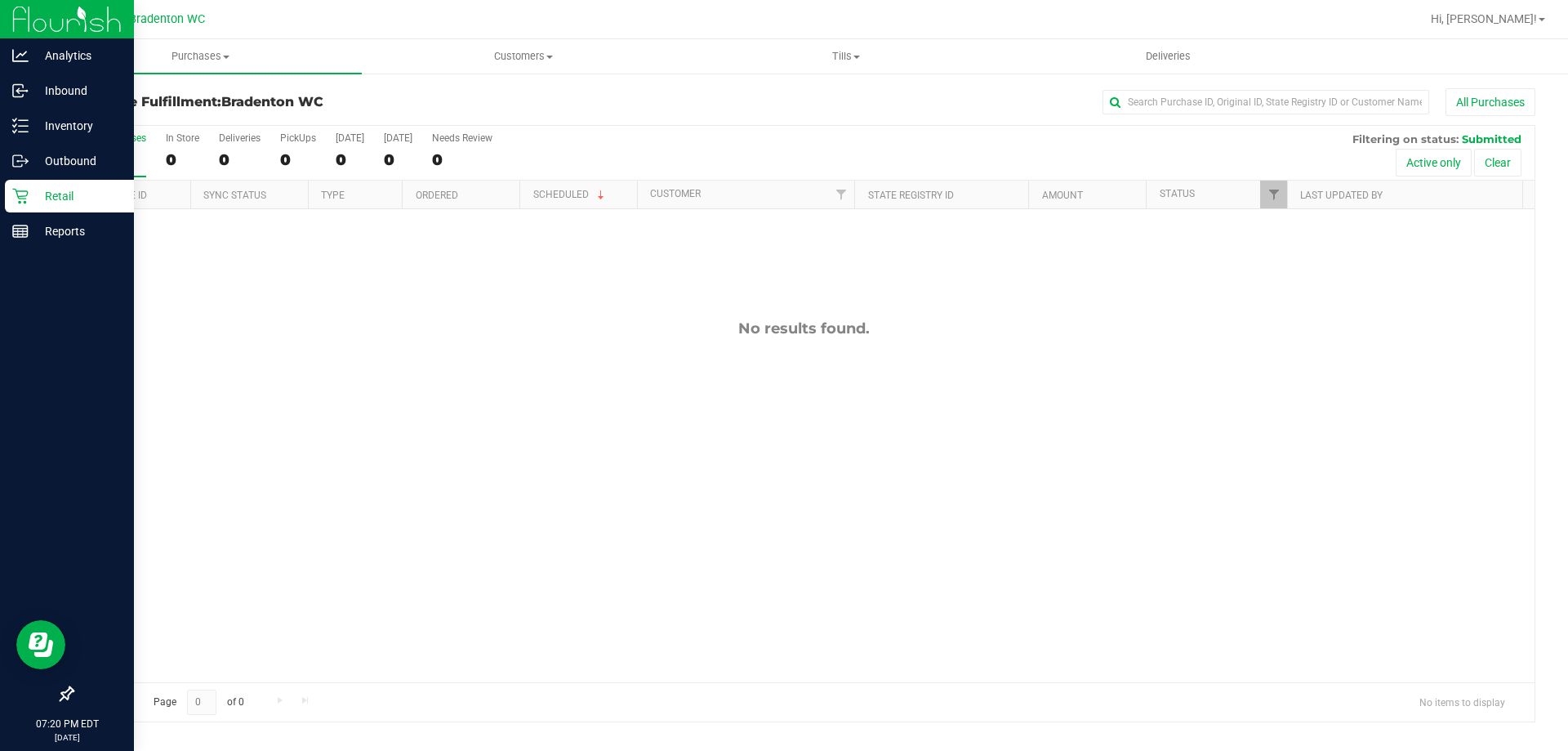
click at [42, 195] on p "Retail" at bounding box center [77, 195] width 98 height 19
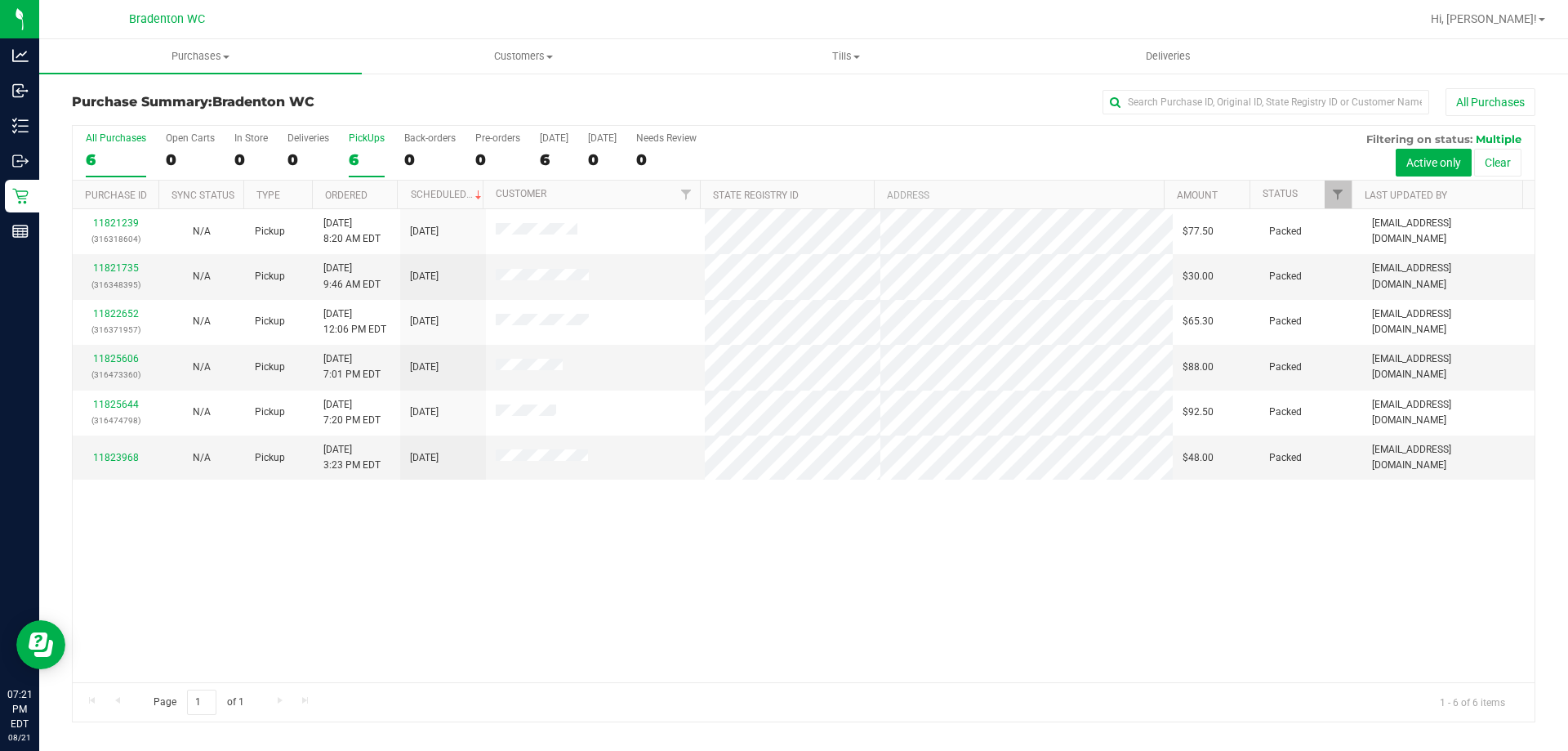
click at [368, 152] on div "6" at bounding box center [366, 159] width 36 height 19
click at [0, 0] on input "PickUps 6" at bounding box center [0, 0] width 0 height 0
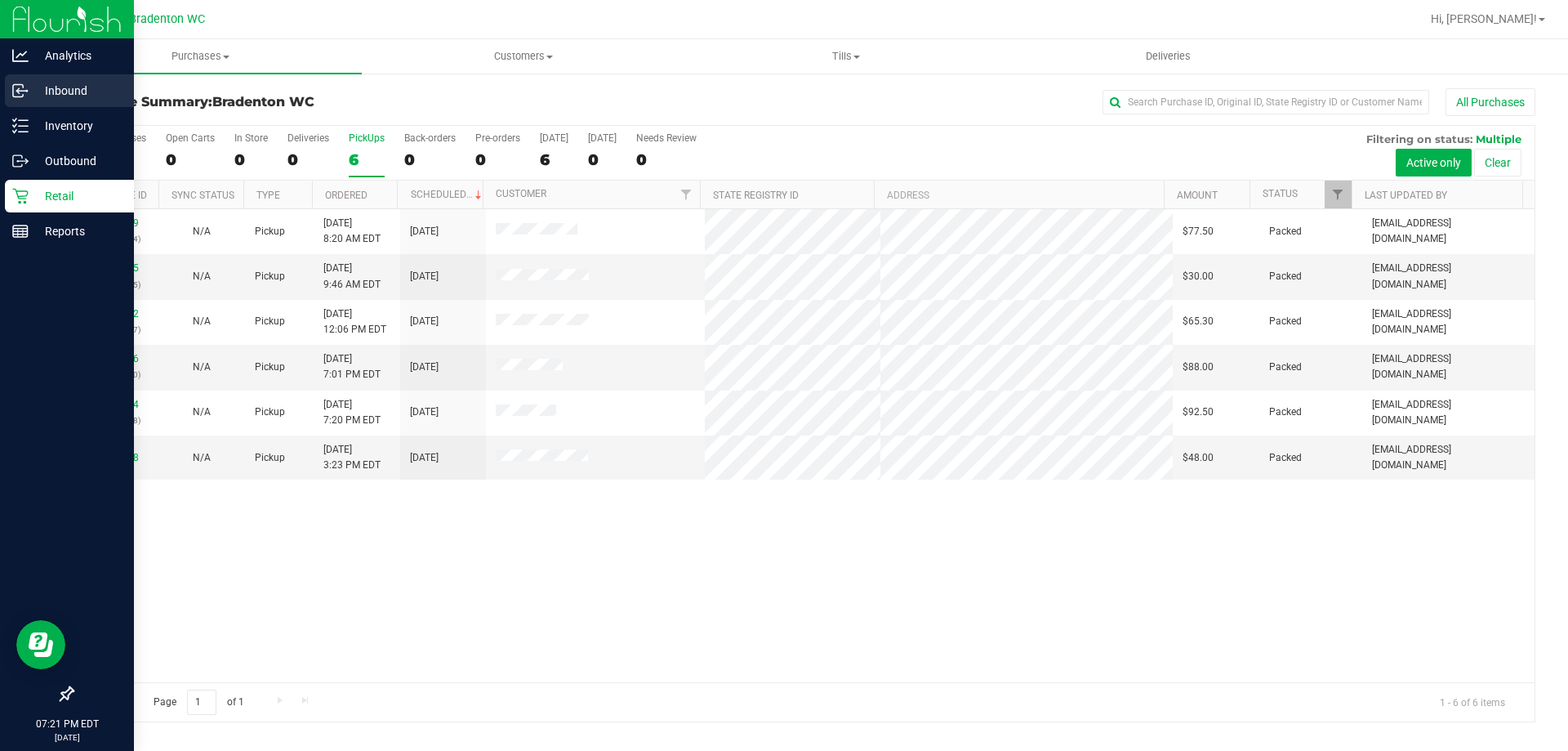
click at [49, 87] on p "Inbound" at bounding box center [77, 90] width 98 height 19
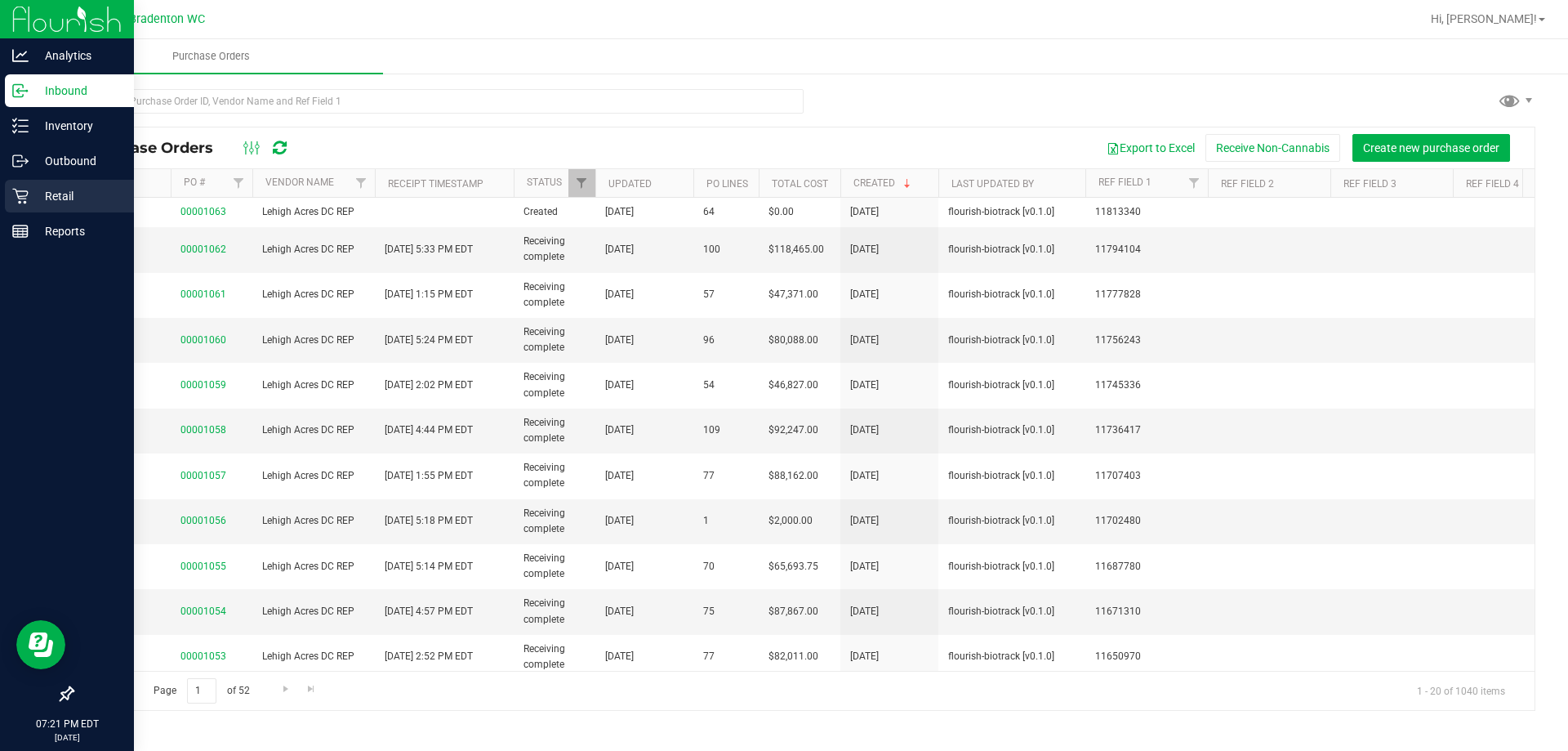
click at [25, 197] on icon at bounding box center [20, 196] width 16 height 16
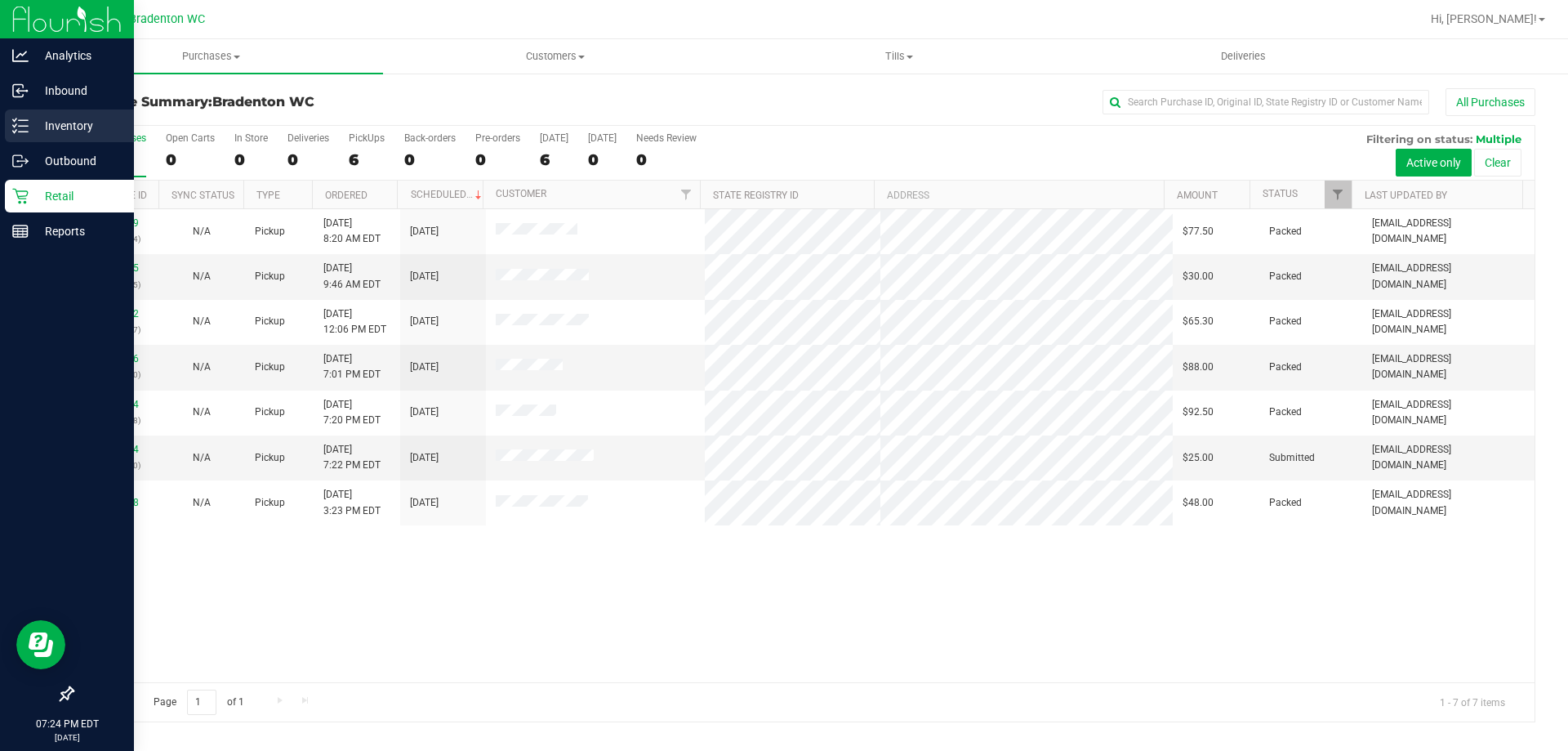
click at [40, 125] on p "Inventory" at bounding box center [77, 125] width 98 height 19
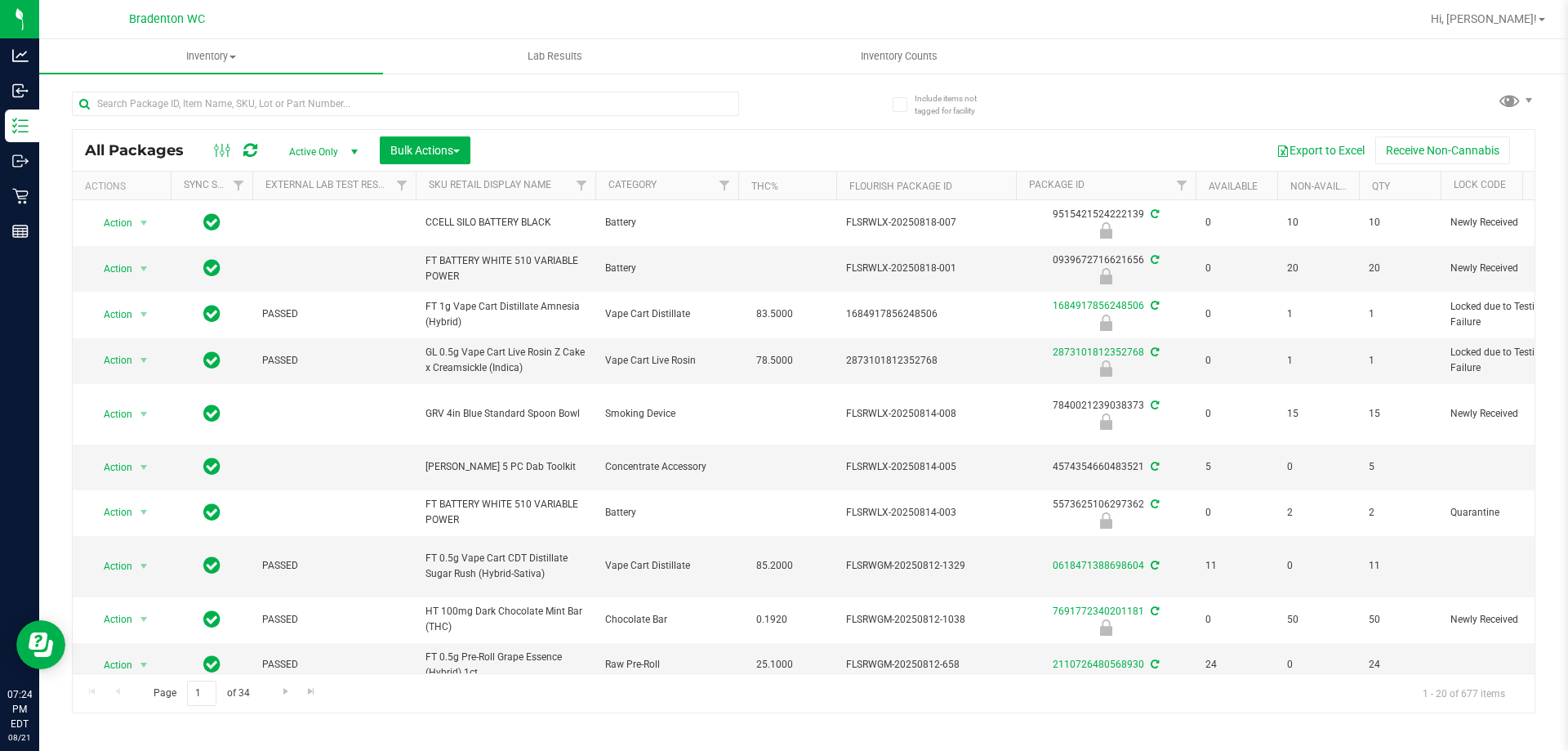
click at [806, 186] on th "THC%" at bounding box center [786, 185] width 98 height 28
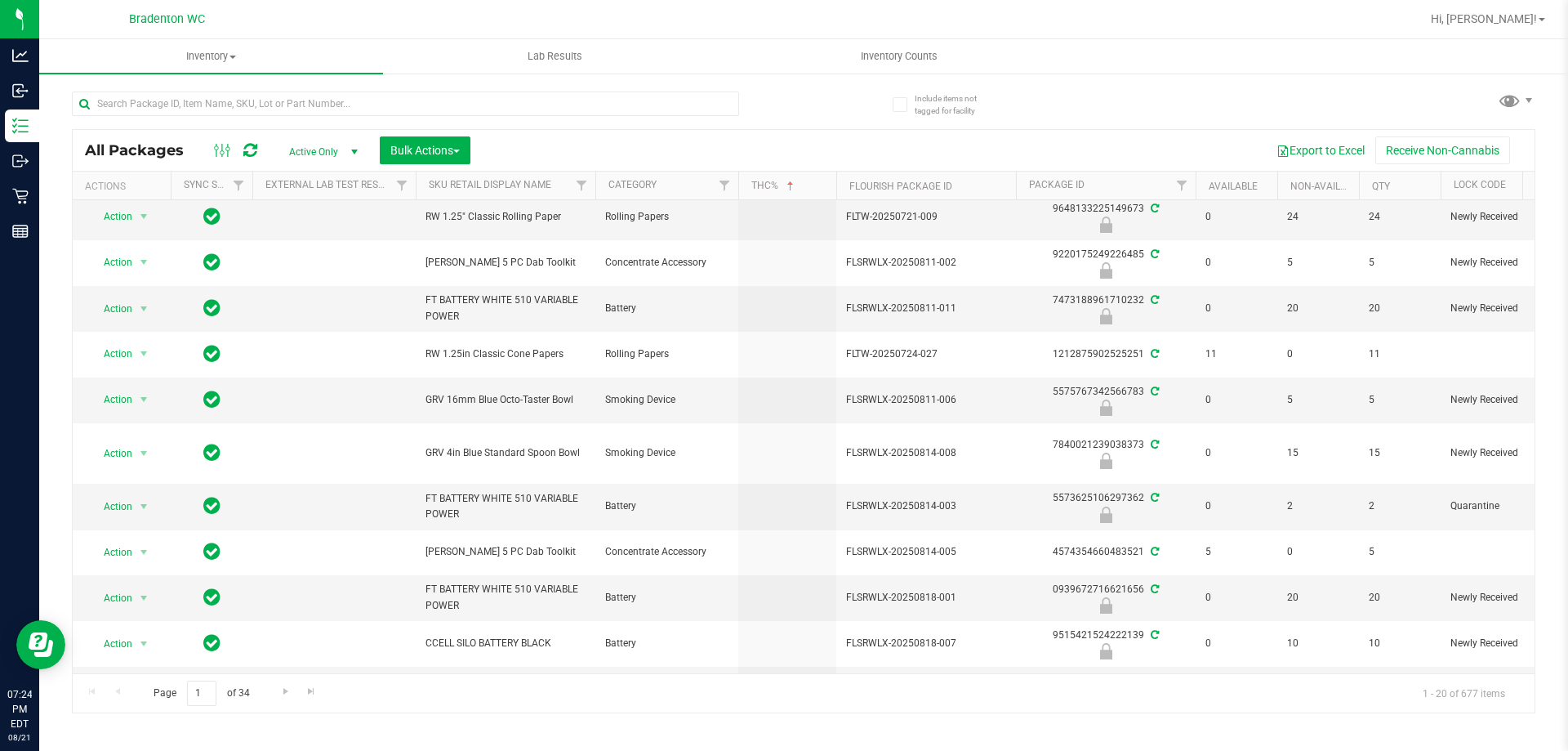
scroll to position [351, 0]
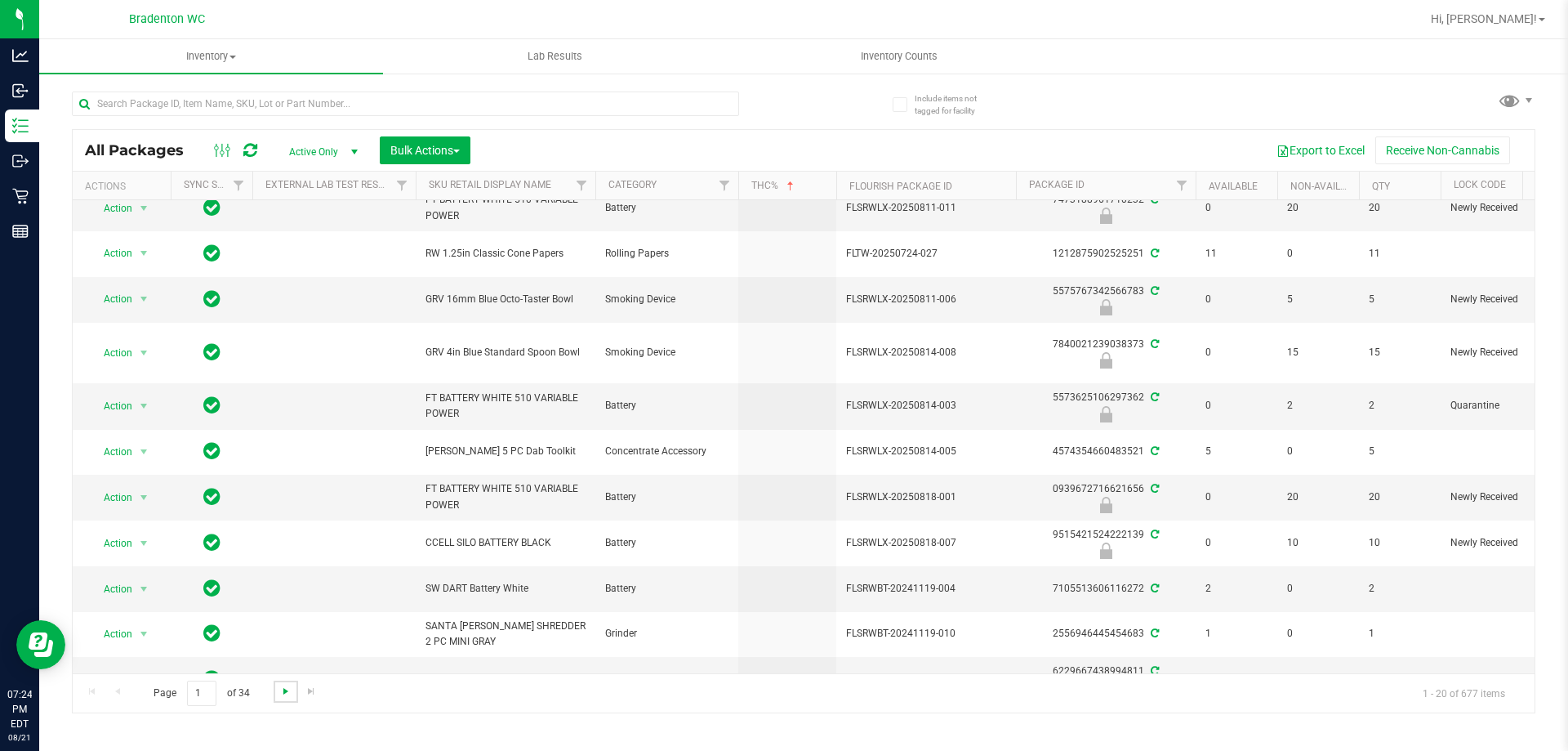
click at [279, 688] on span "Go to the next page" at bounding box center [286, 691] width 13 height 13
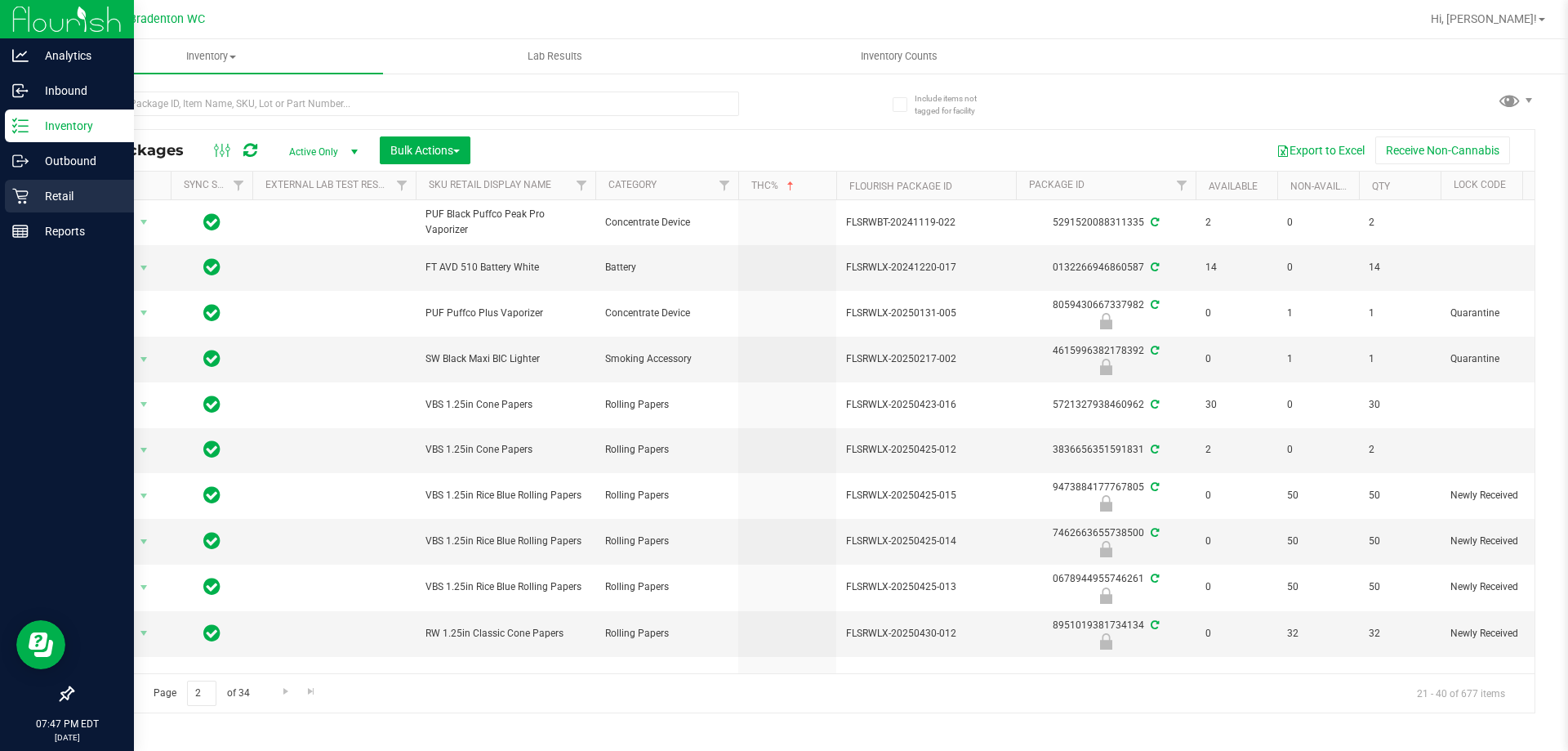
click at [30, 192] on p "Retail" at bounding box center [77, 195] width 98 height 19
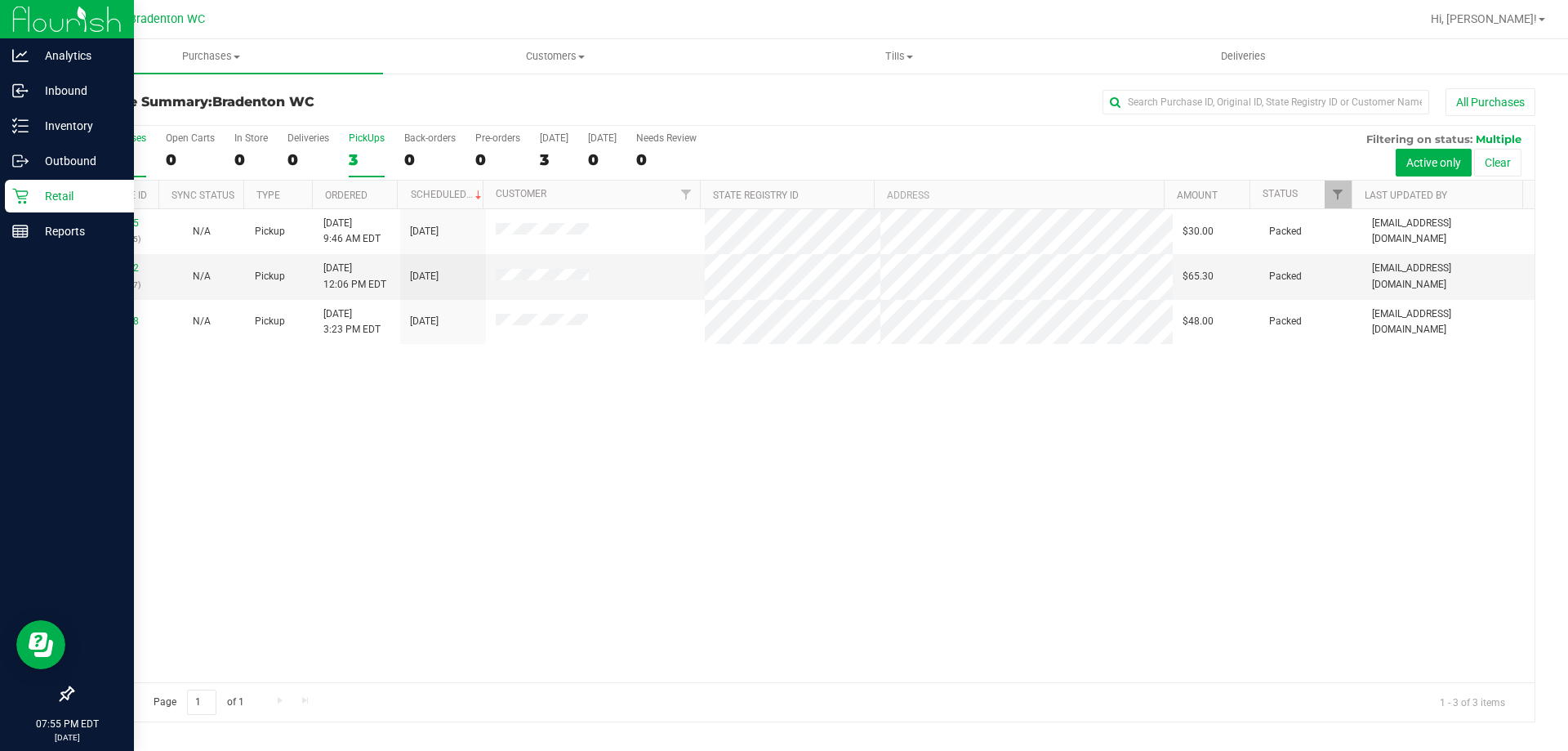
click at [351, 147] on label "PickUps 3" at bounding box center [366, 155] width 36 height 45
click at [0, 0] on input "PickUps 3" at bounding box center [0, 0] width 0 height 0
click at [94, 158] on div "3" at bounding box center [116, 159] width 60 height 19
click at [0, 0] on input "All Purchases 3" at bounding box center [0, 0] width 0 height 0
click at [894, 57] on span "Tills" at bounding box center [899, 57] width 342 height 15
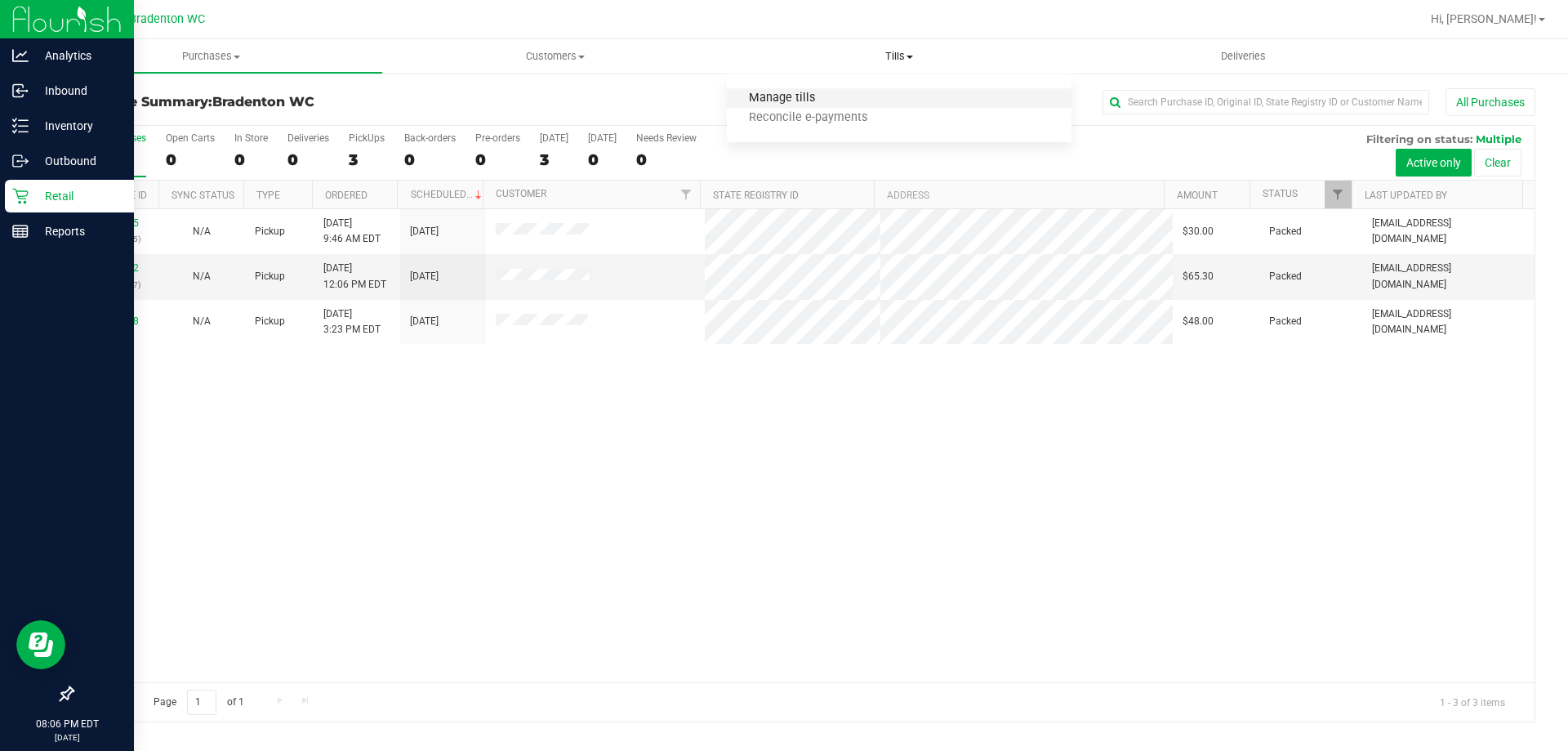
click at [778, 99] on span "Manage tills" at bounding box center [782, 98] width 110 height 14
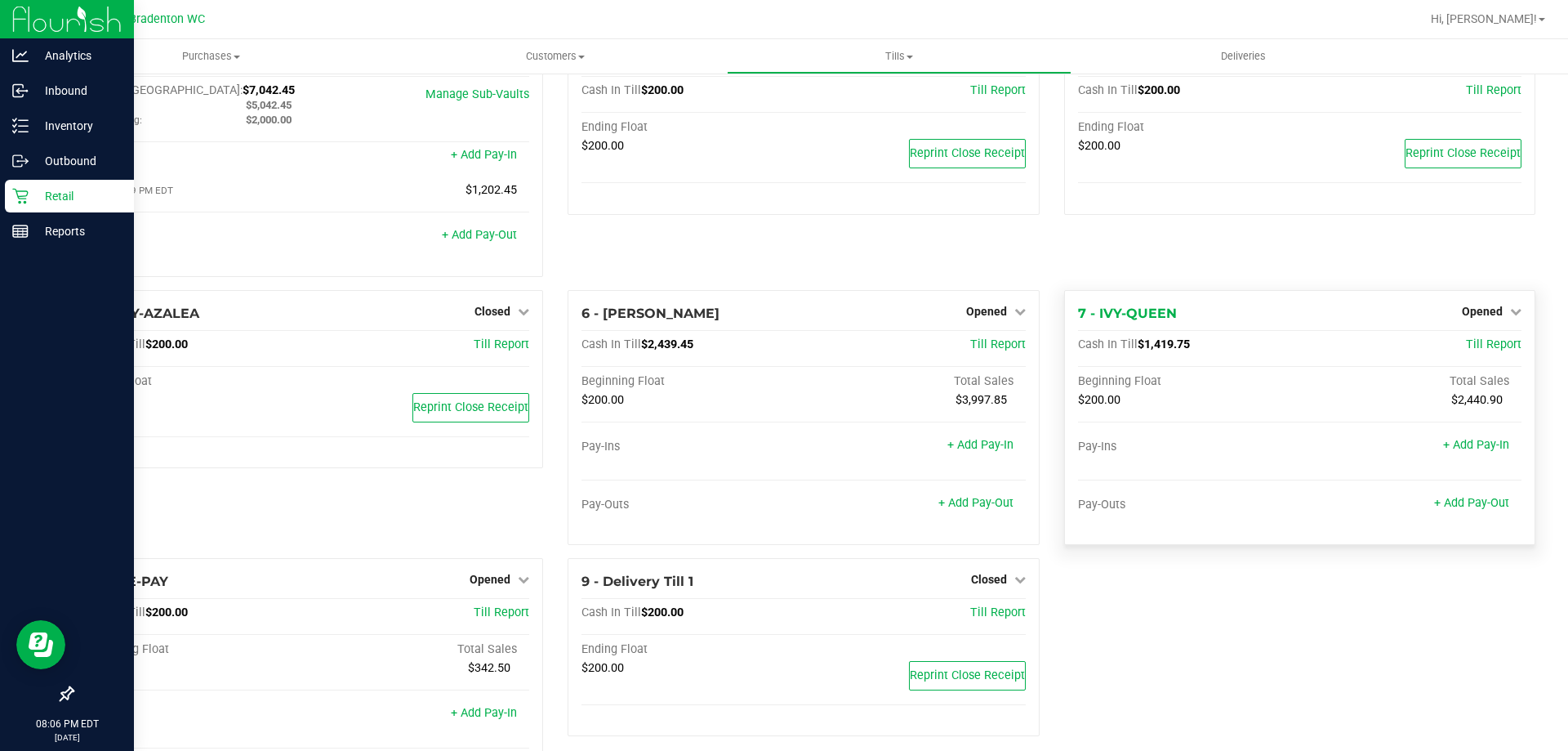
scroll to position [82, 0]
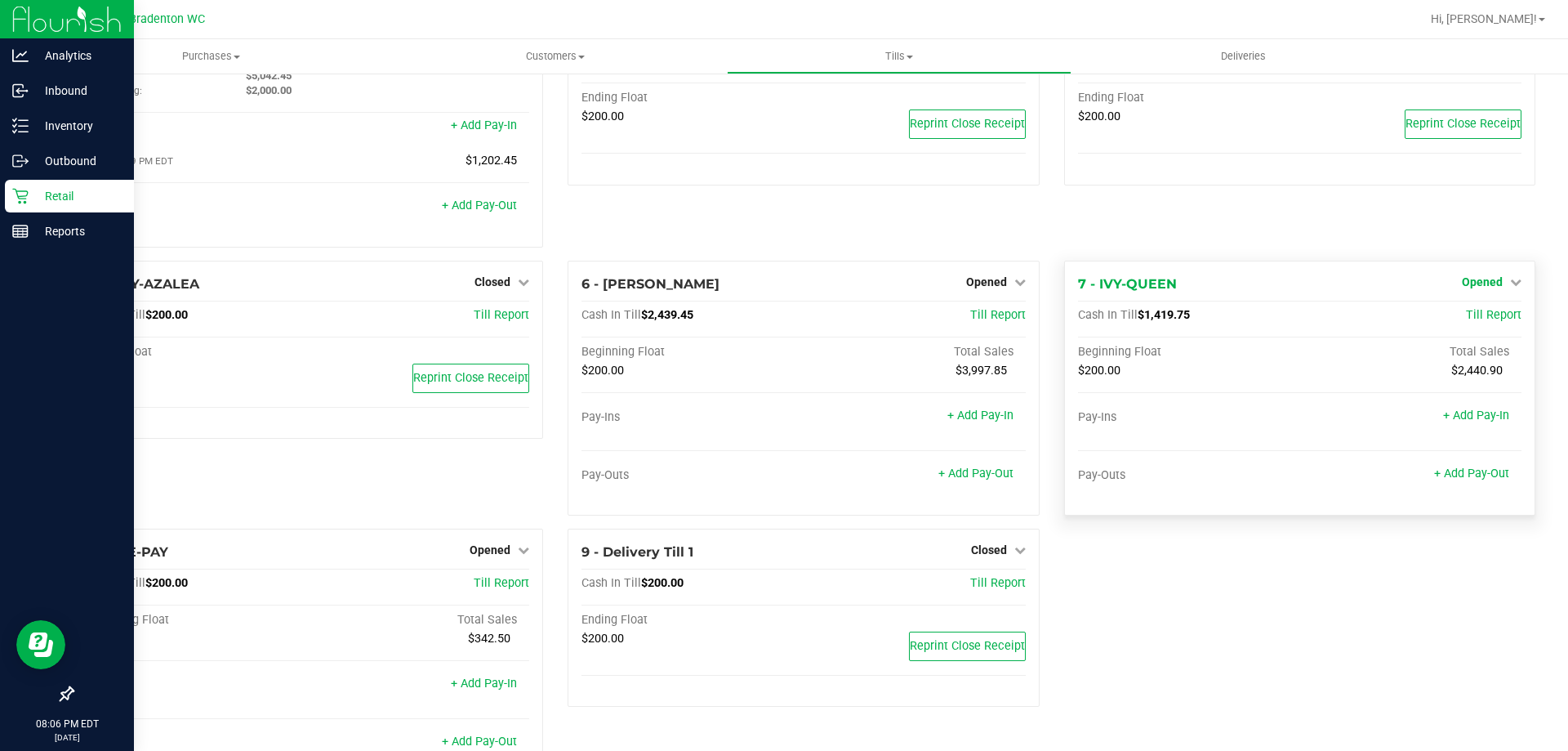
click at [1482, 287] on span "Opened" at bounding box center [1482, 282] width 41 height 13
click at [1476, 321] on link "Close Till" at bounding box center [1484, 315] width 44 height 13
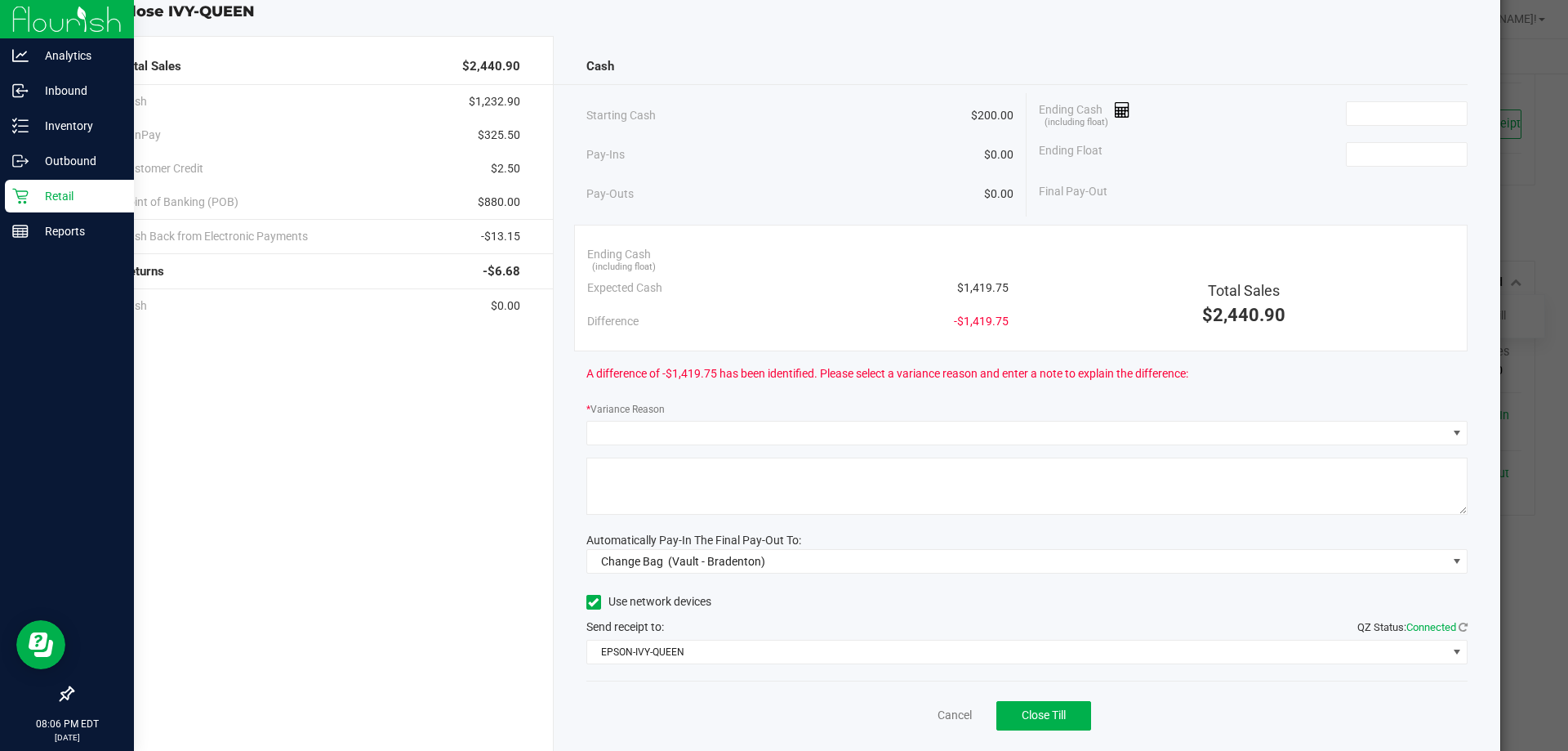
scroll to position [0, 0]
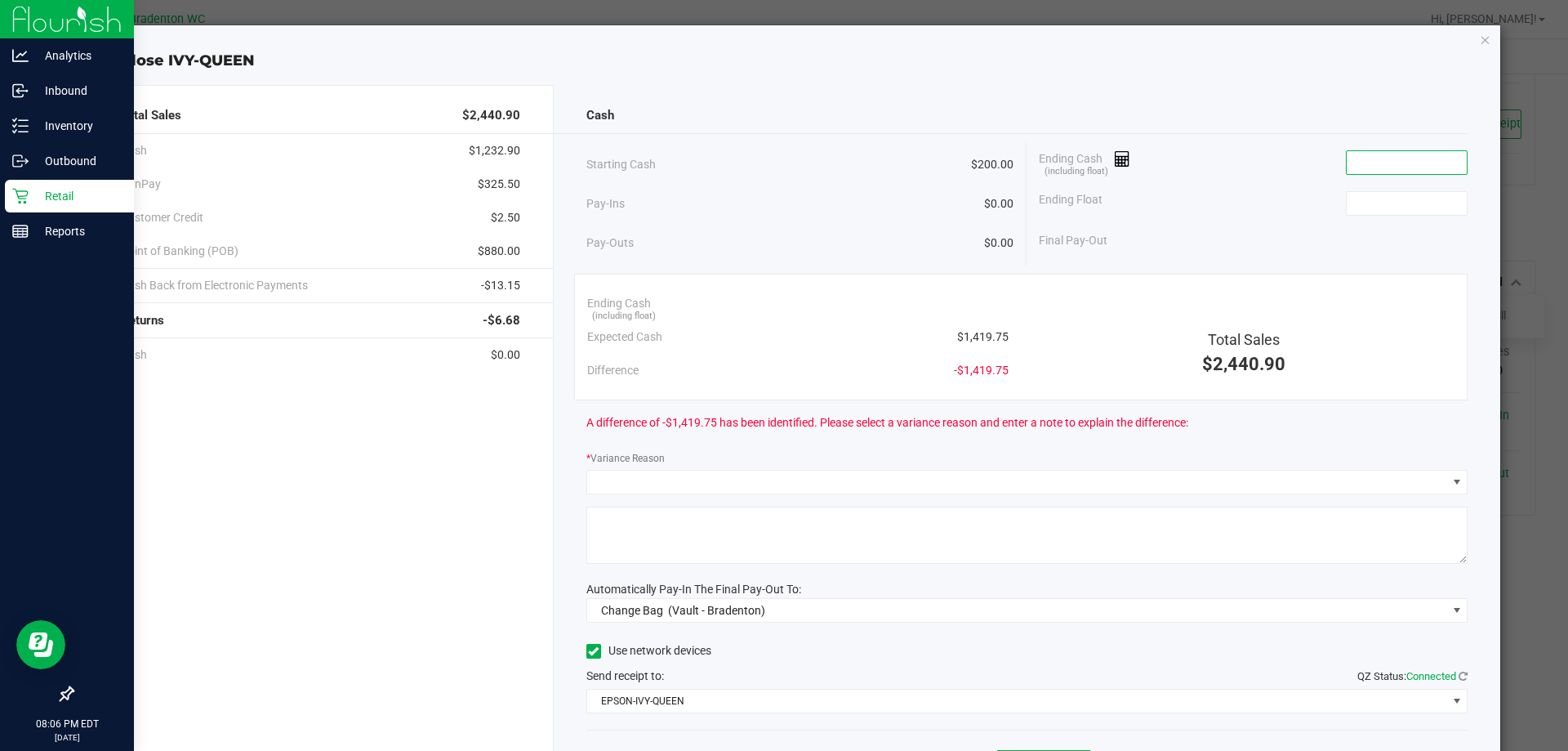
click at [1395, 167] on input at bounding box center [1406, 162] width 120 height 23
click at [1465, 38] on div "Close IVY-QUEEN Total Sales $2,440.90 Cash $1,232.90 CanPay $325.50 Customer Cr…" at bounding box center [790, 423] width 1421 height 796
click at [1479, 38] on icon "button" at bounding box center [1485, 38] width 11 height 19
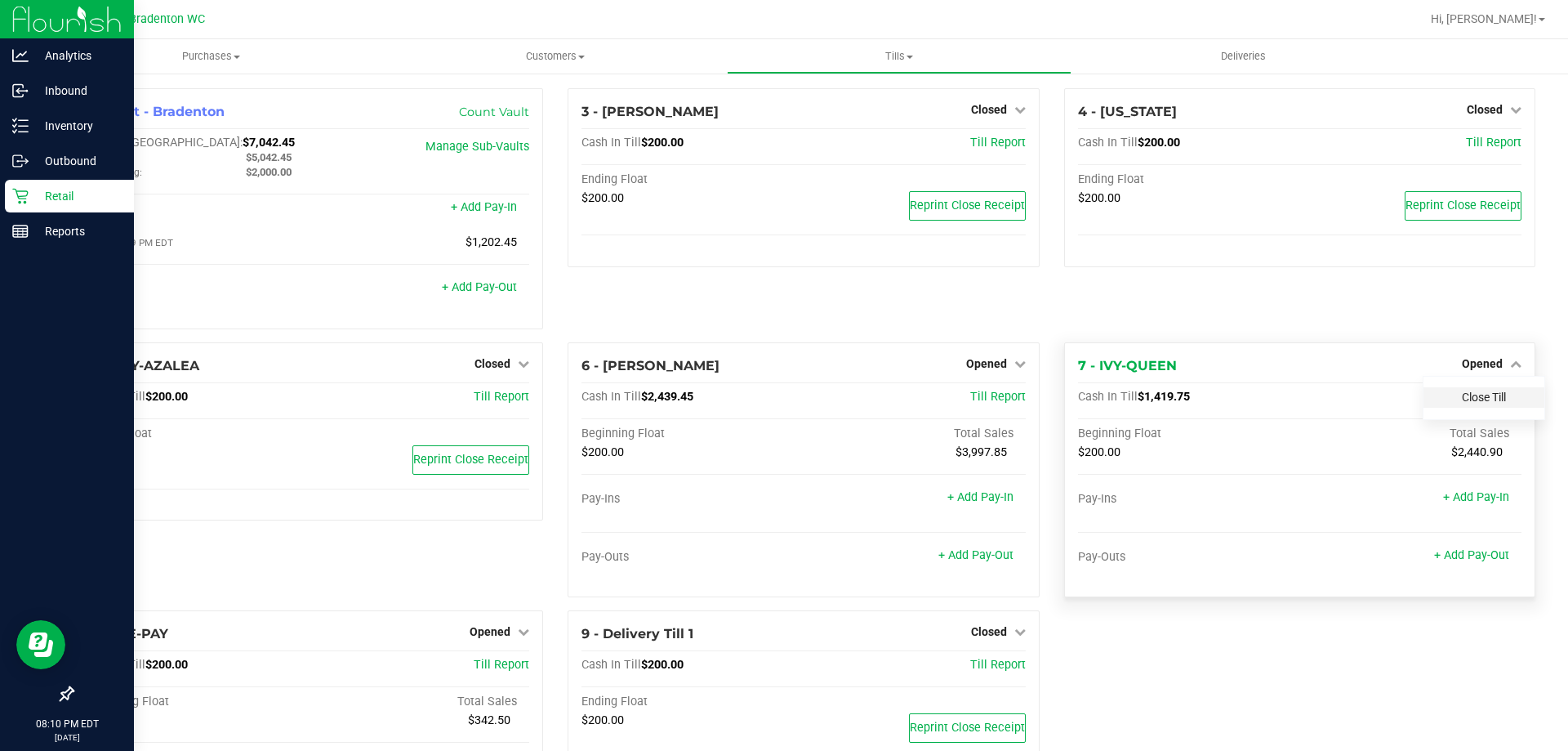
click at [1462, 395] on link "Close Till" at bounding box center [1484, 397] width 44 height 13
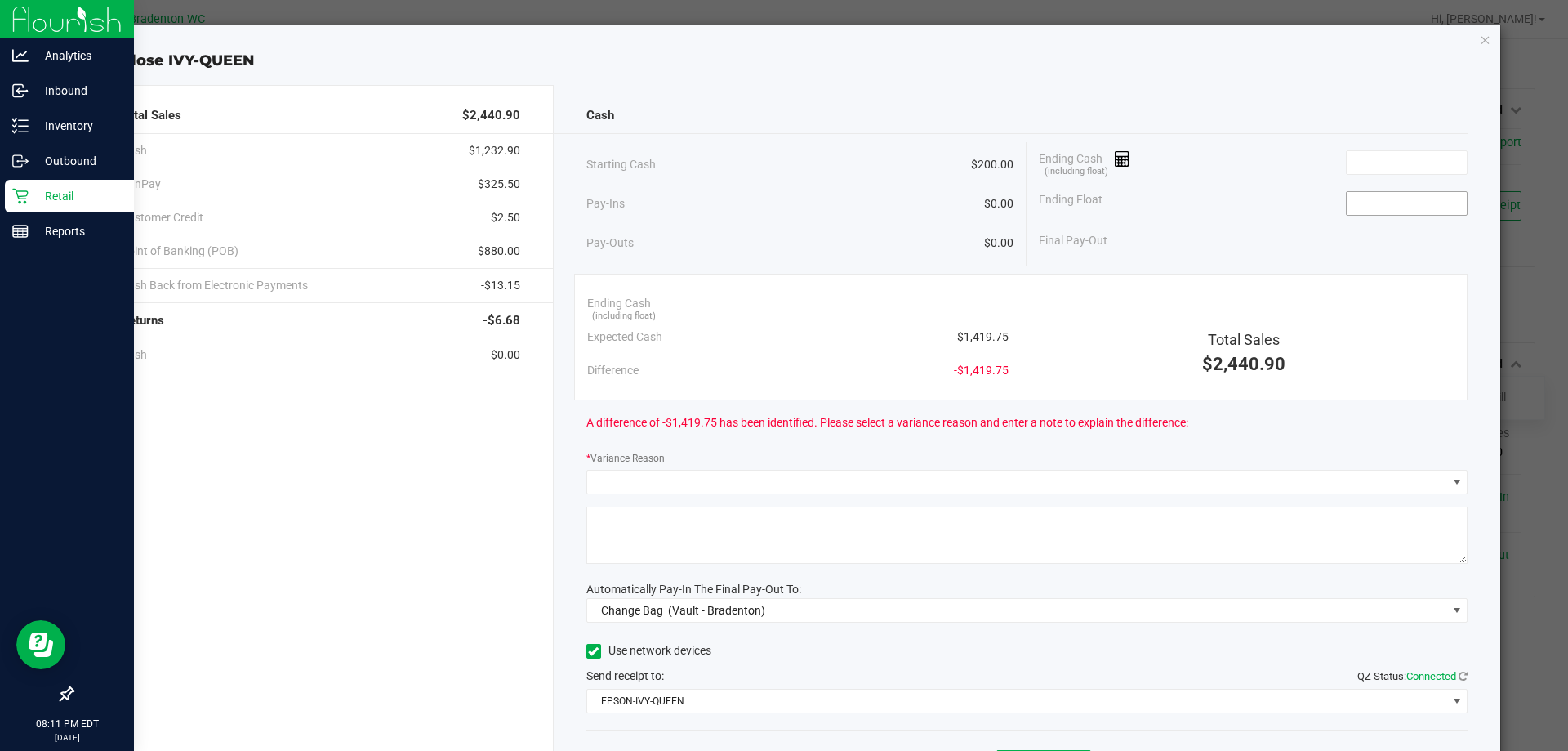
click at [1395, 192] on input at bounding box center [1406, 203] width 120 height 23
type input "$200.00"
click at [1409, 164] on input at bounding box center [1406, 162] width 120 height 23
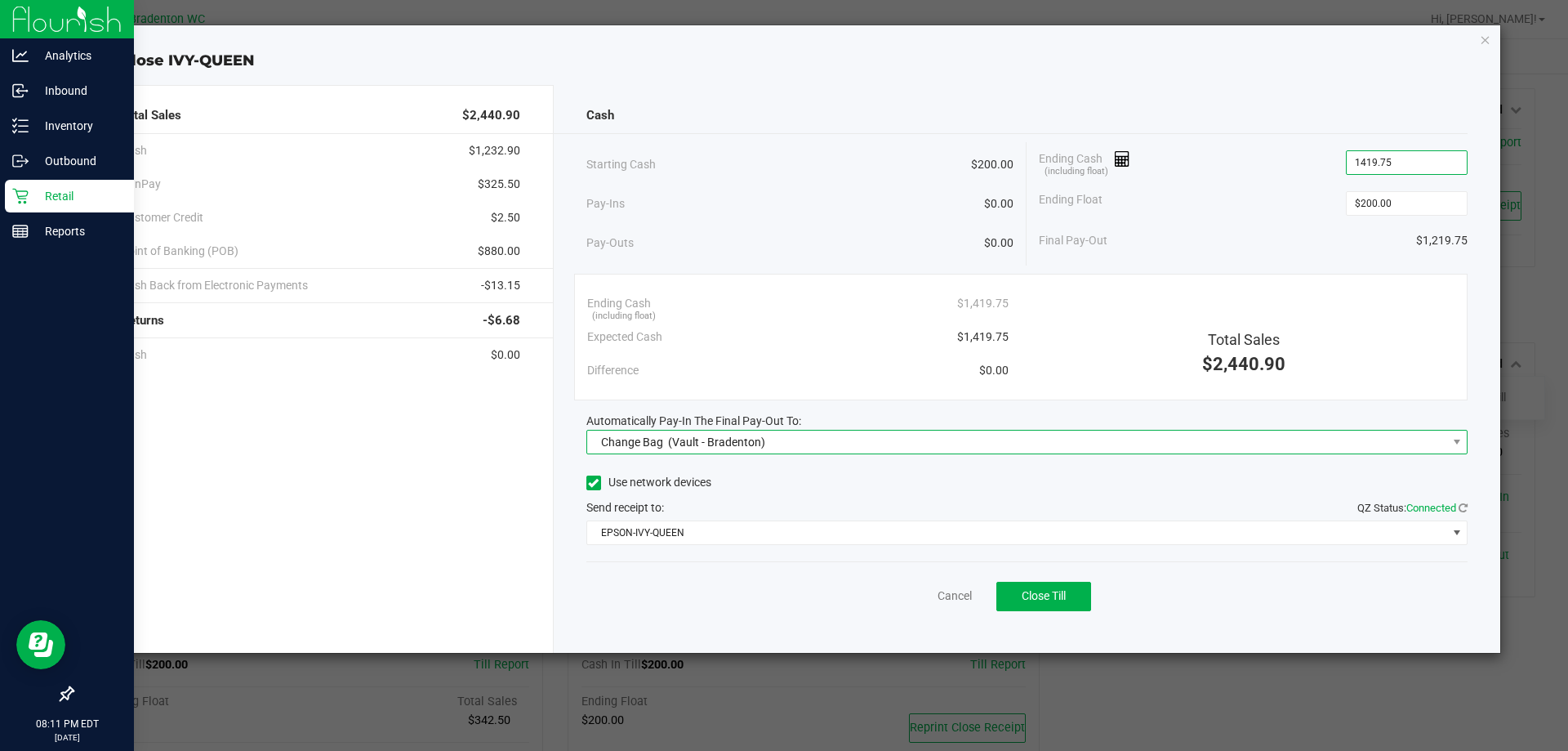
type input "$1,419.75"
click at [1122, 443] on span "Change Bag (Vault - Bradenton)" at bounding box center [1016, 441] width 860 height 23
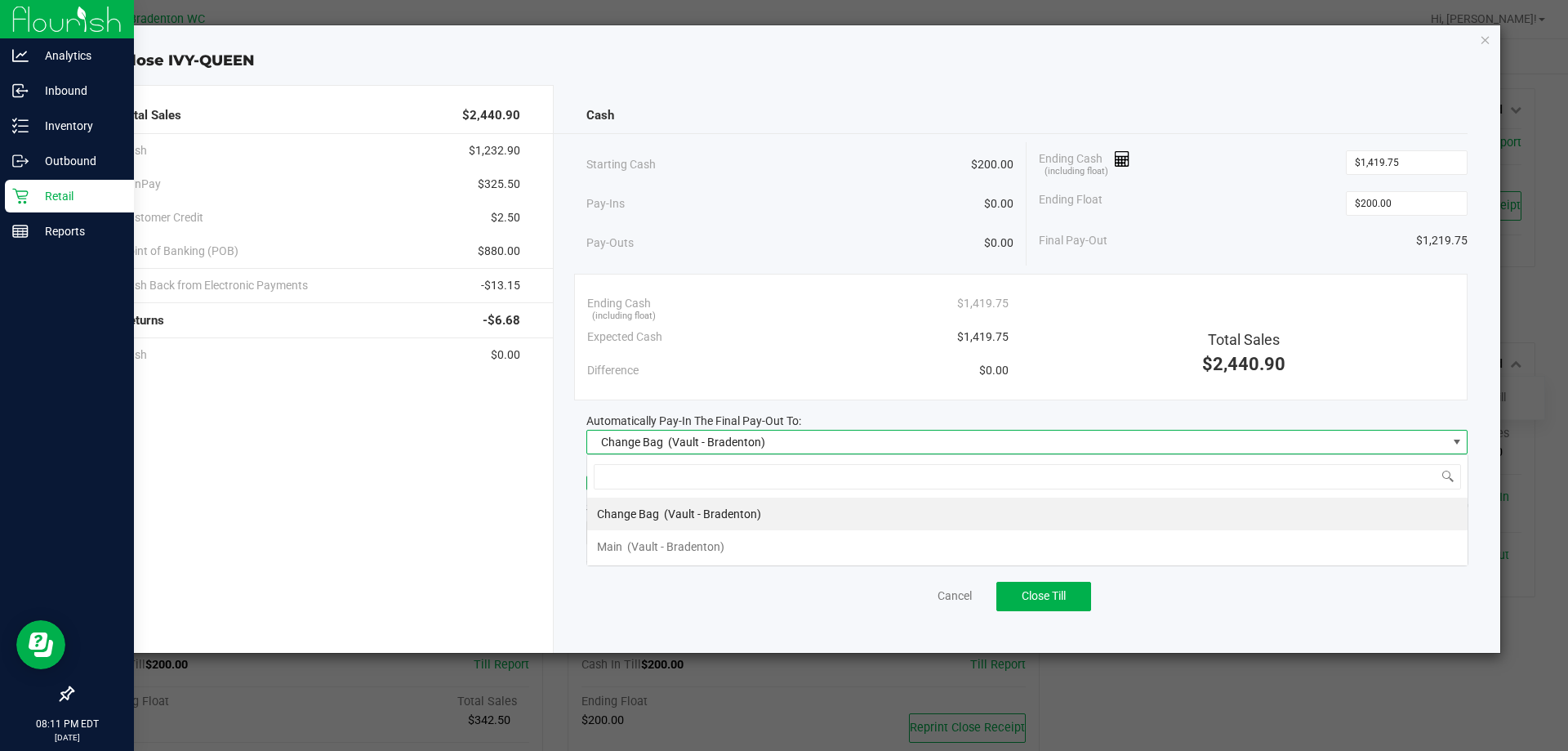
scroll to position [25, 881]
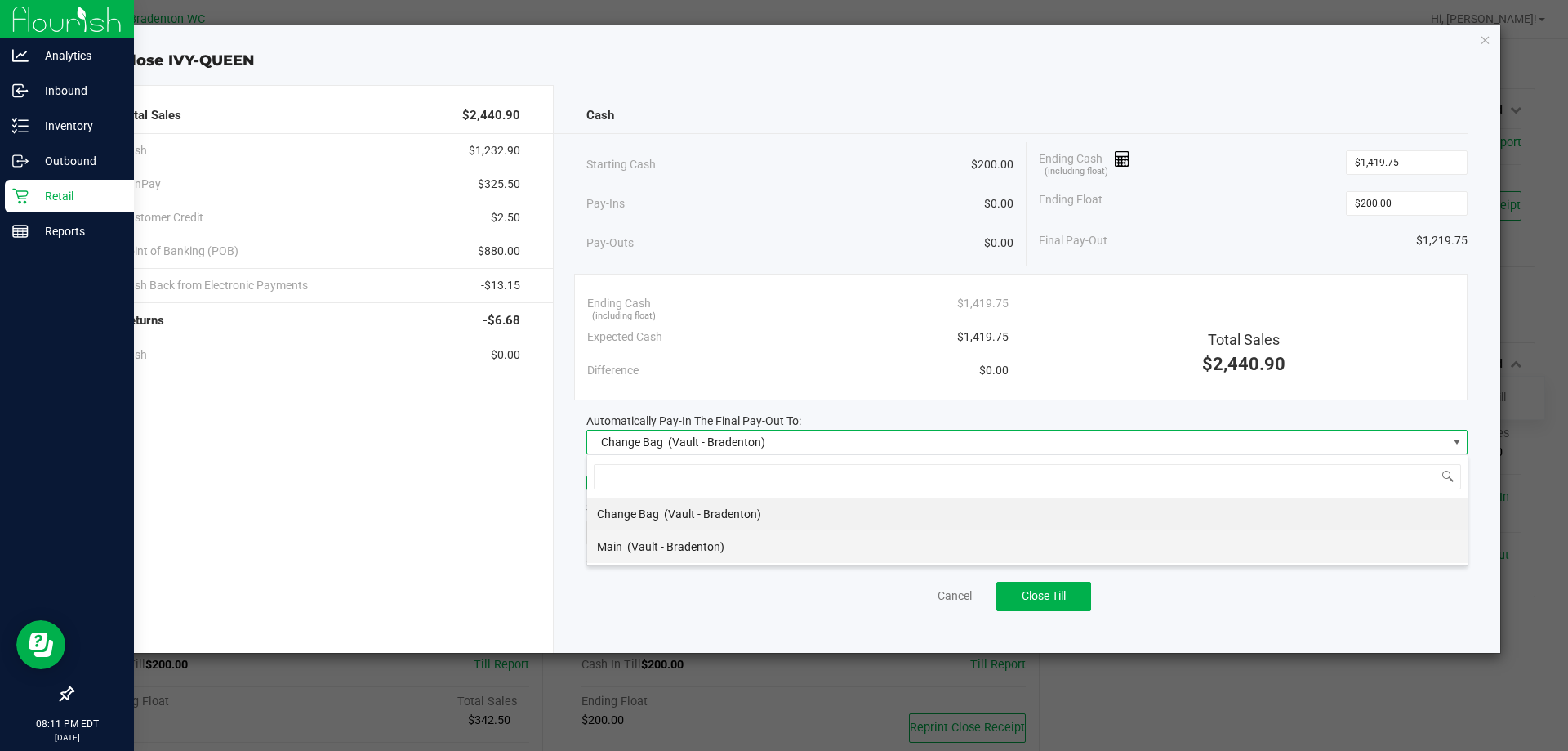
click at [688, 547] on span "(Vault - Bradenton)" at bounding box center [676, 547] width 97 height 13
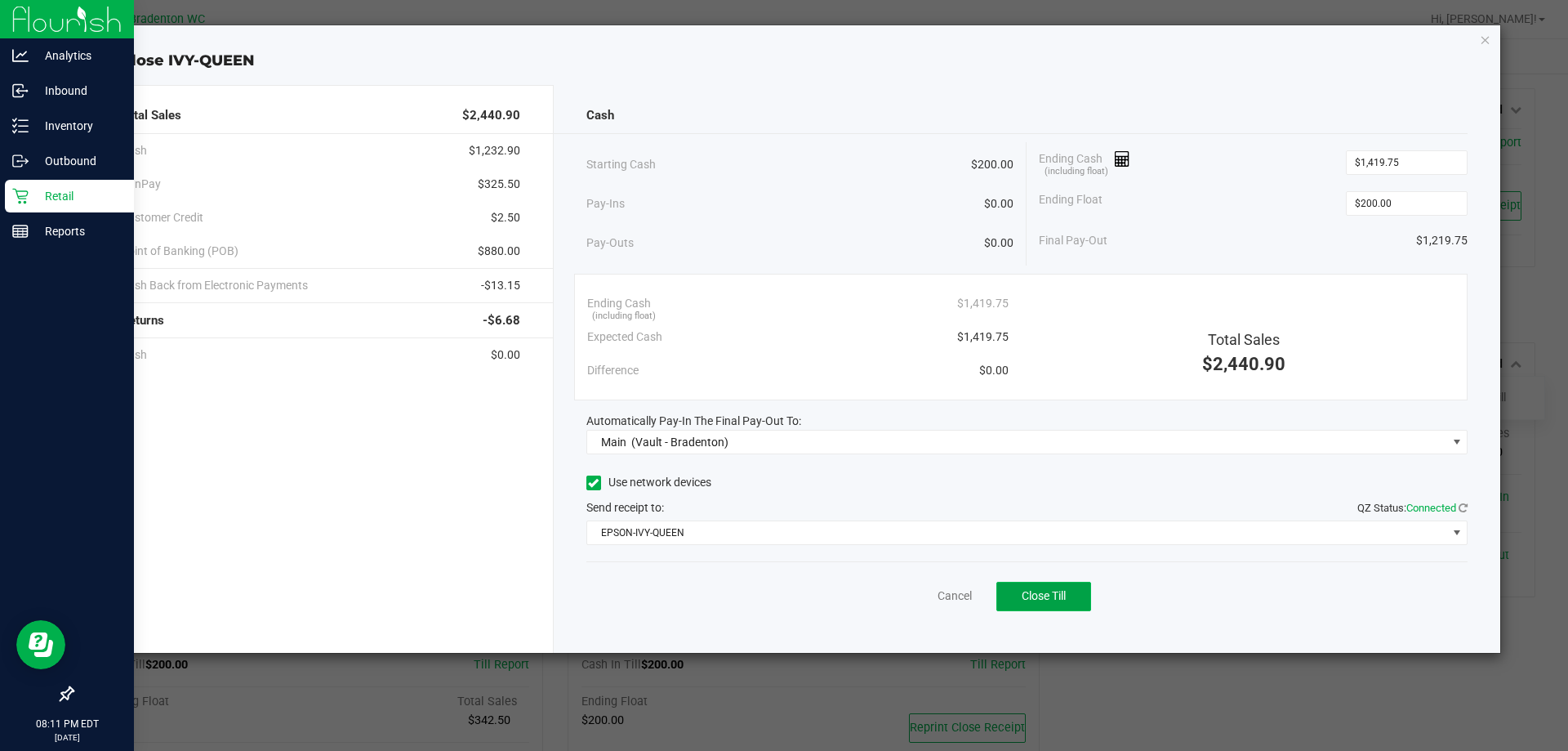
click at [1013, 599] on button "Close Till" at bounding box center [1043, 596] width 94 height 29
